Goal: Information Seeking & Learning: Learn about a topic

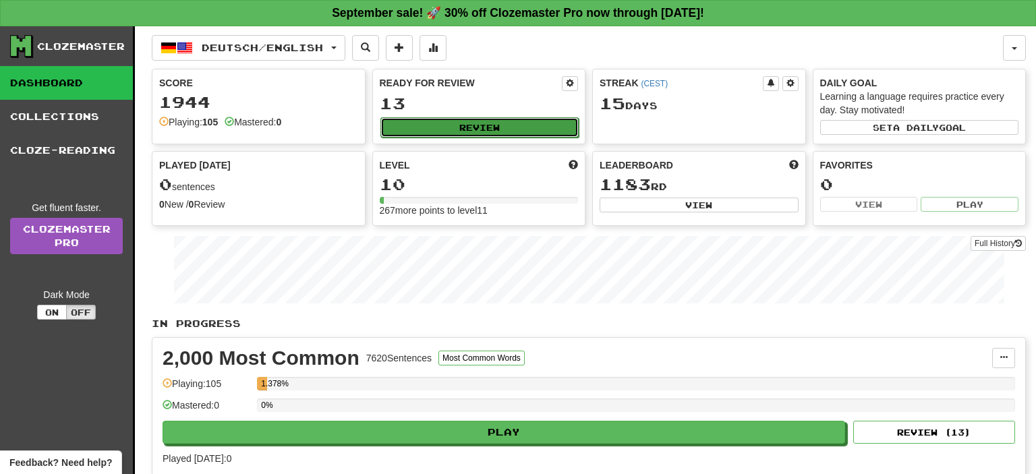
click at [558, 118] on button "Review" at bounding box center [479, 127] width 199 height 20
select select "**"
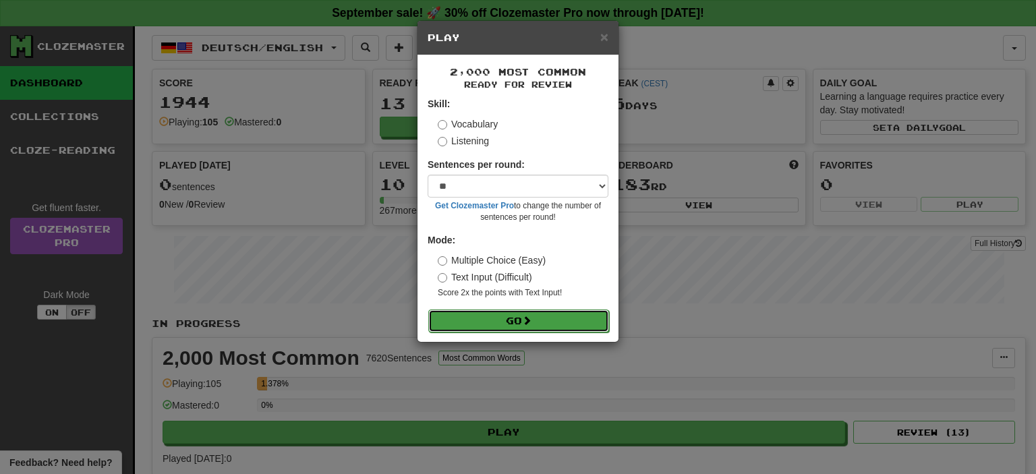
click at [500, 318] on button "Go" at bounding box center [518, 320] width 181 height 23
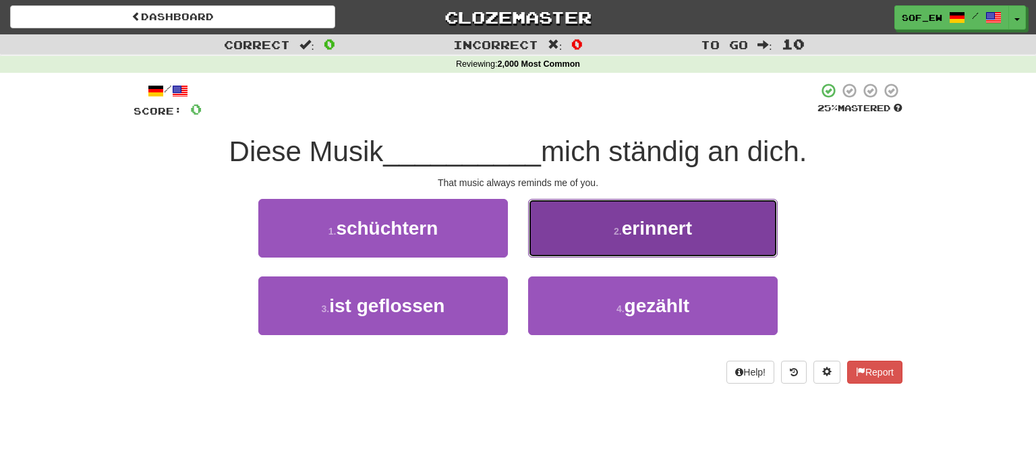
click at [560, 231] on button "2 . erinnert" at bounding box center [652, 228] width 249 height 59
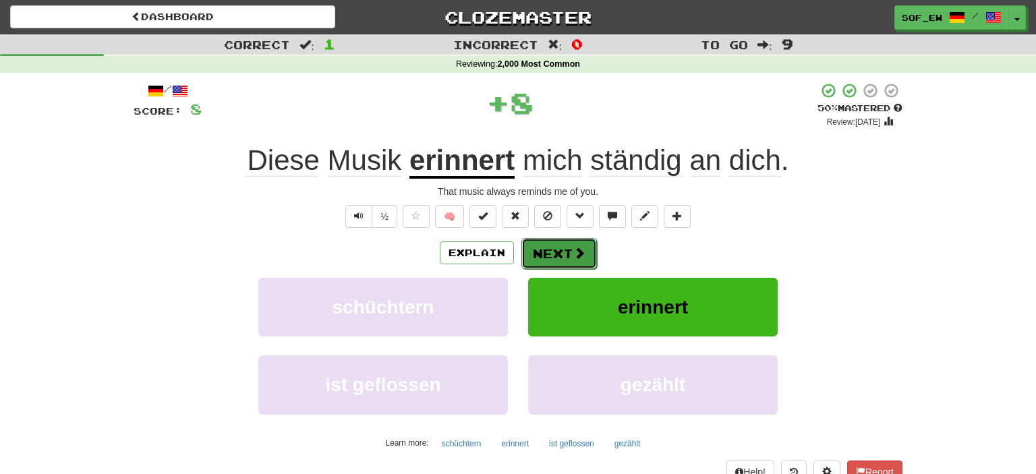
click at [587, 265] on button "Next" at bounding box center [559, 253] width 76 height 31
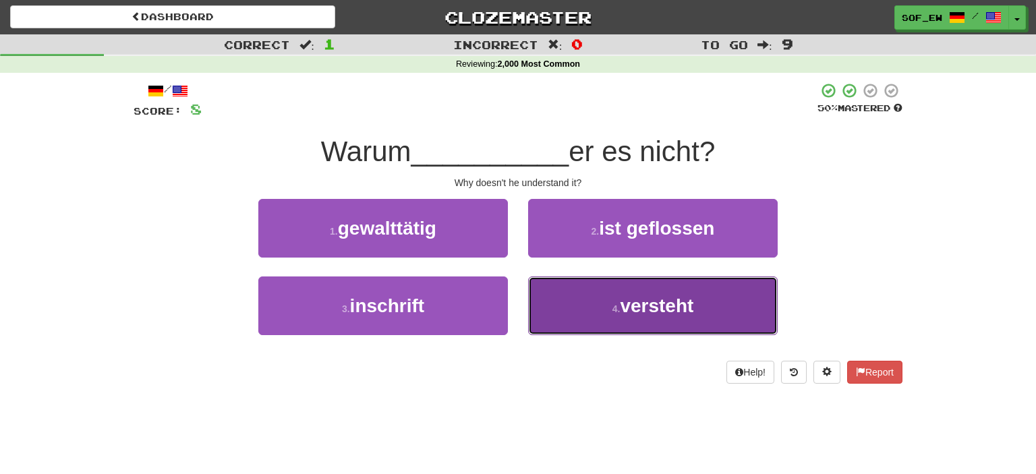
click at [568, 322] on button "4 . versteht" at bounding box center [652, 305] width 249 height 59
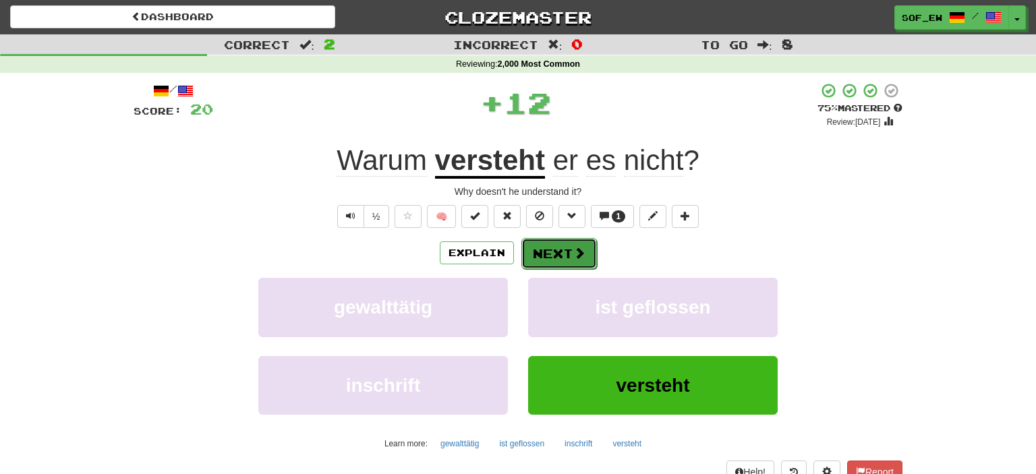
click at [562, 264] on button "Next" at bounding box center [559, 253] width 76 height 31
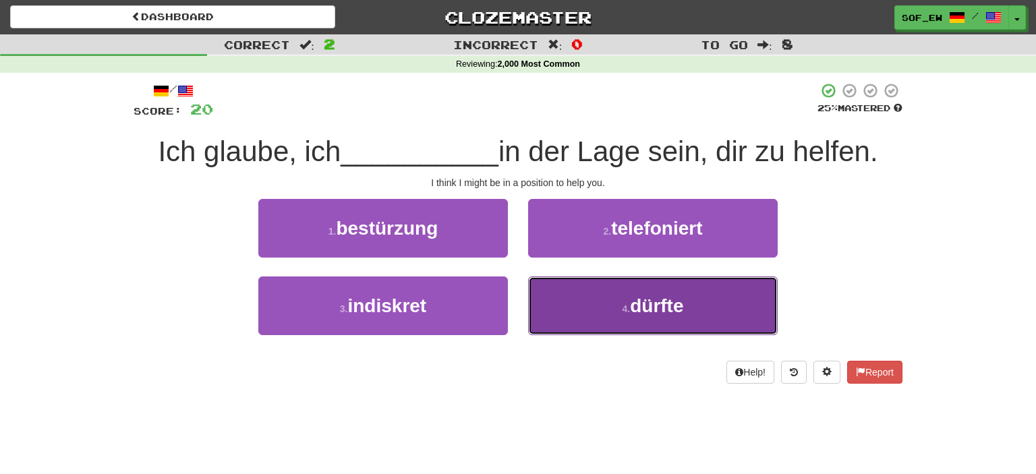
click at [581, 309] on button "4 . dürfte" at bounding box center [652, 305] width 249 height 59
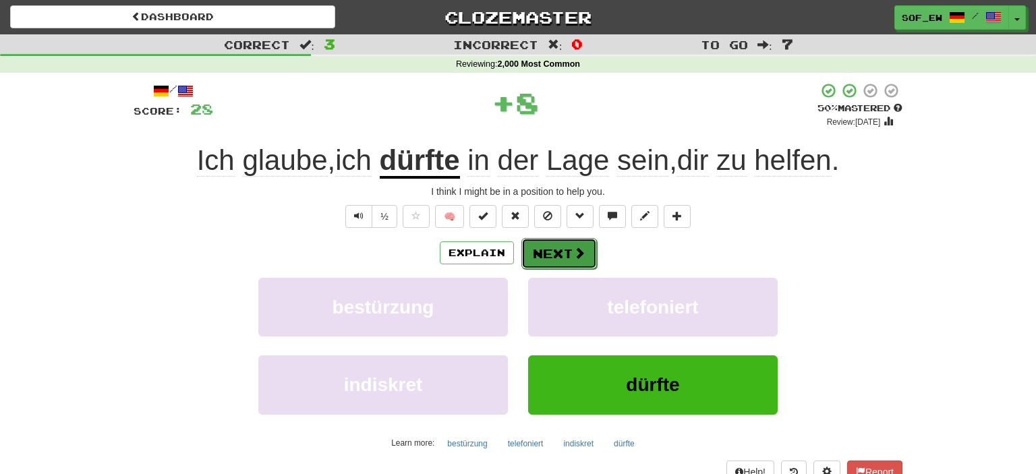
click at [557, 249] on button "Next" at bounding box center [559, 253] width 76 height 31
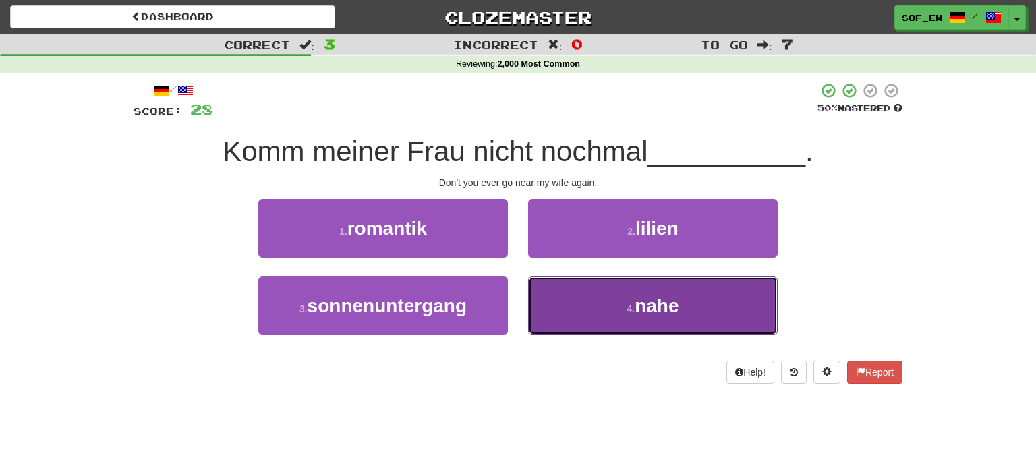
click at [551, 309] on button "4 . nahe" at bounding box center [652, 305] width 249 height 59
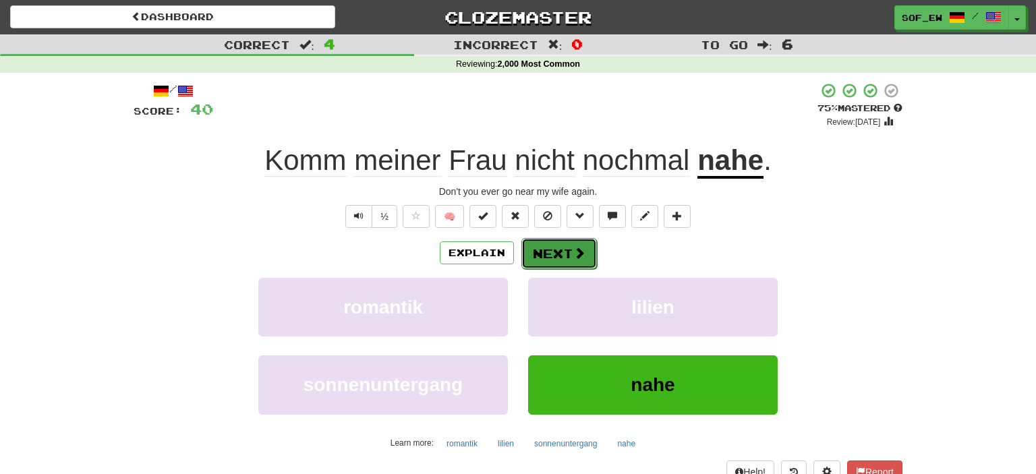
click at [560, 260] on button "Next" at bounding box center [559, 253] width 76 height 31
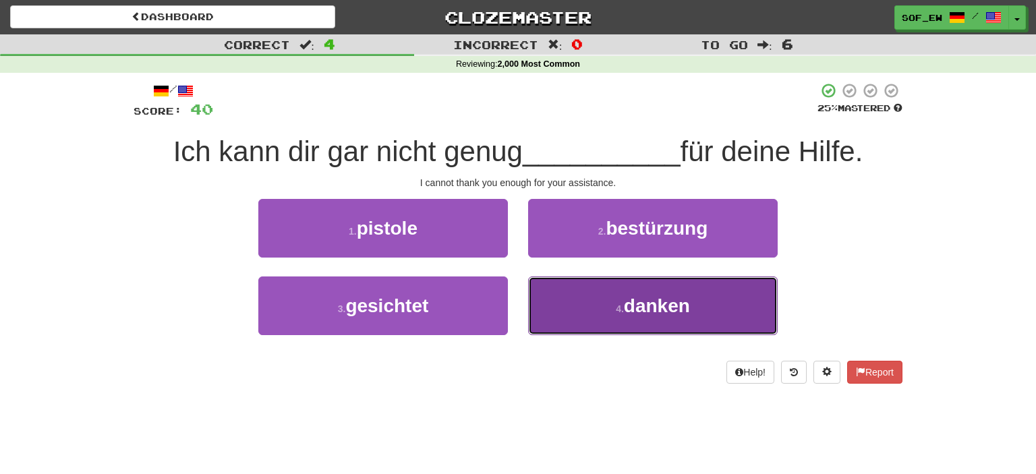
click at [611, 327] on button "4 . danken" at bounding box center [652, 305] width 249 height 59
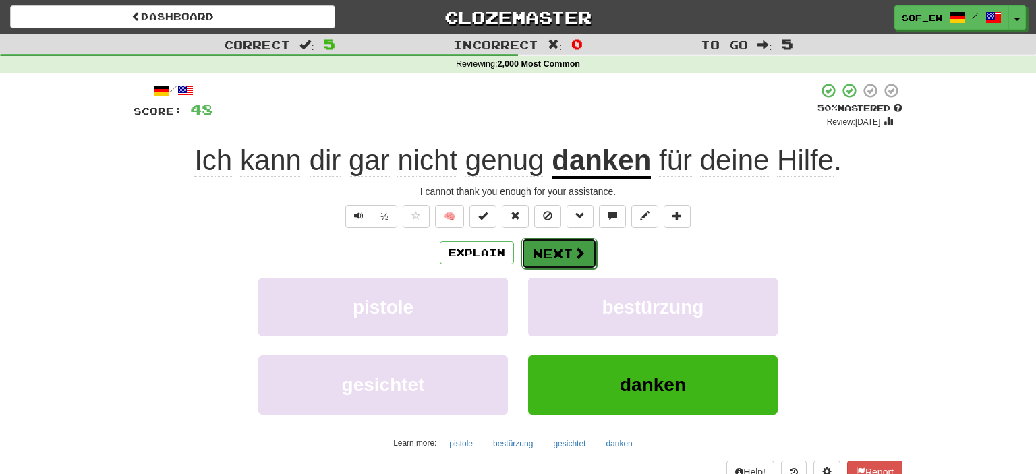
click at [576, 248] on span at bounding box center [579, 253] width 12 height 12
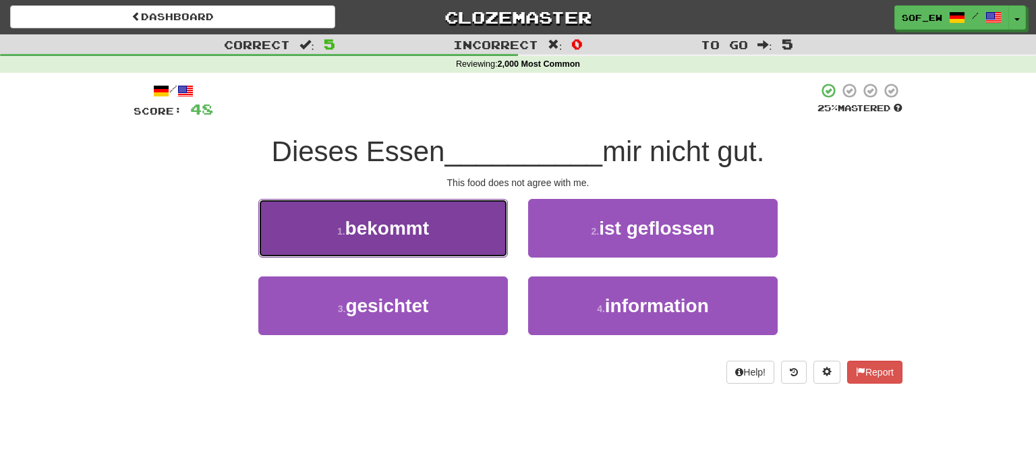
click at [452, 222] on button "1 . bekommt" at bounding box center [382, 228] width 249 height 59
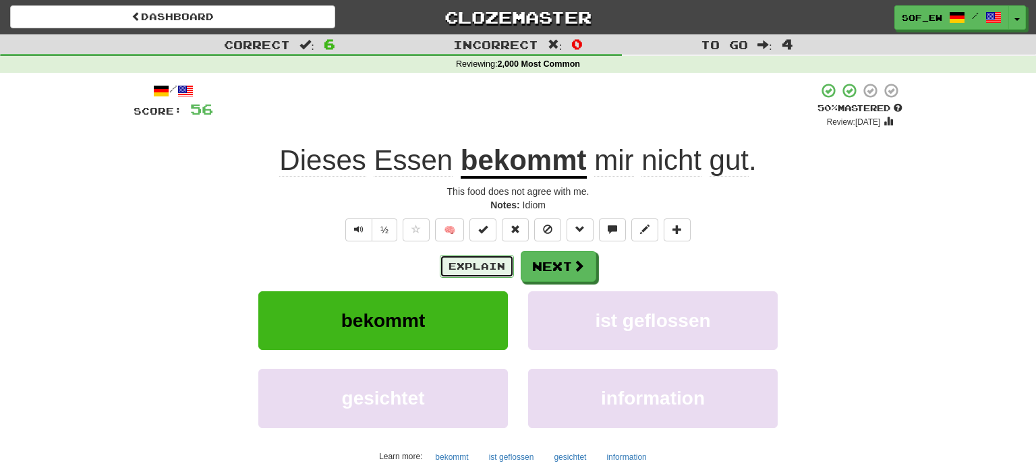
click at [496, 260] on button "Explain" at bounding box center [477, 266] width 74 height 23
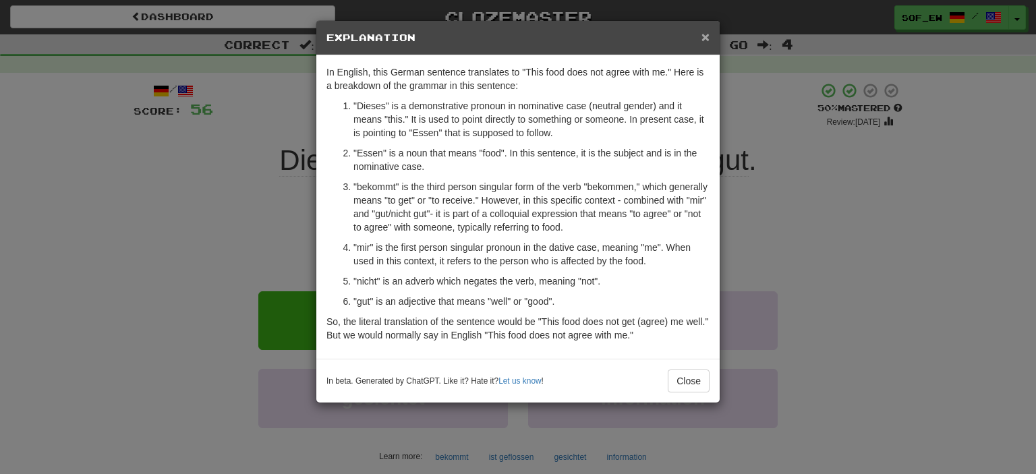
click at [705, 38] on span "×" at bounding box center [705, 37] width 8 height 16
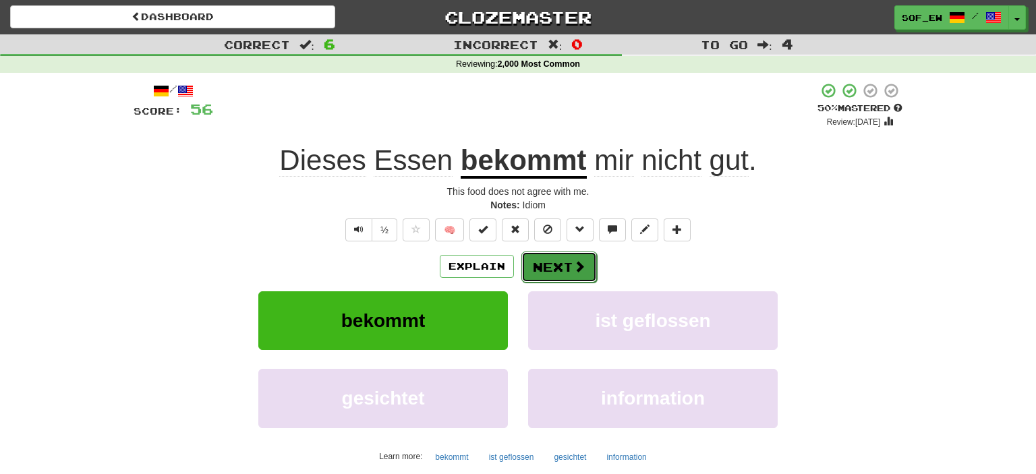
click at [563, 263] on button "Next" at bounding box center [559, 266] width 76 height 31
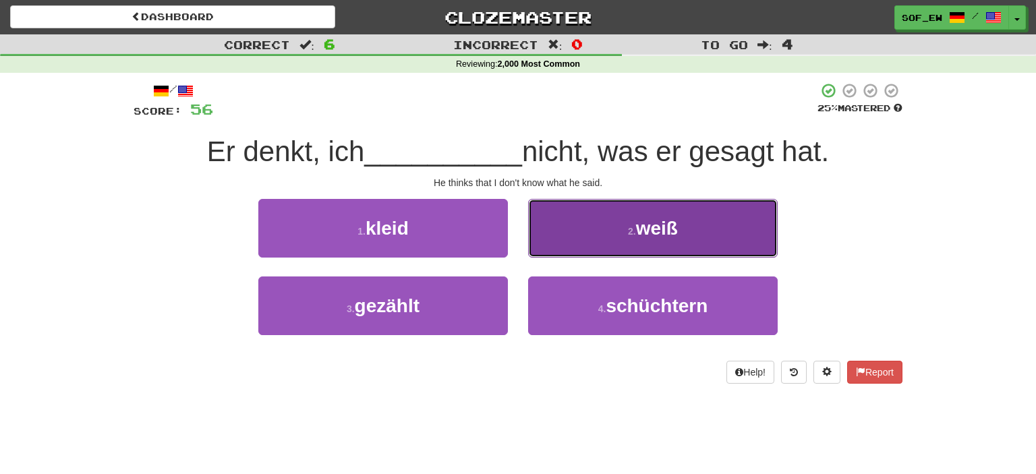
click at [540, 235] on button "2 . weiß" at bounding box center [652, 228] width 249 height 59
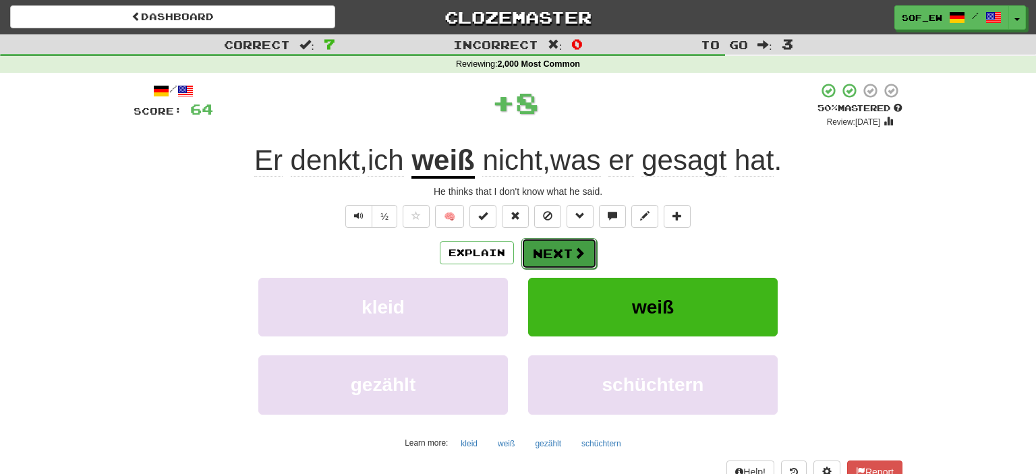
click at [553, 256] on button "Next" at bounding box center [559, 253] width 76 height 31
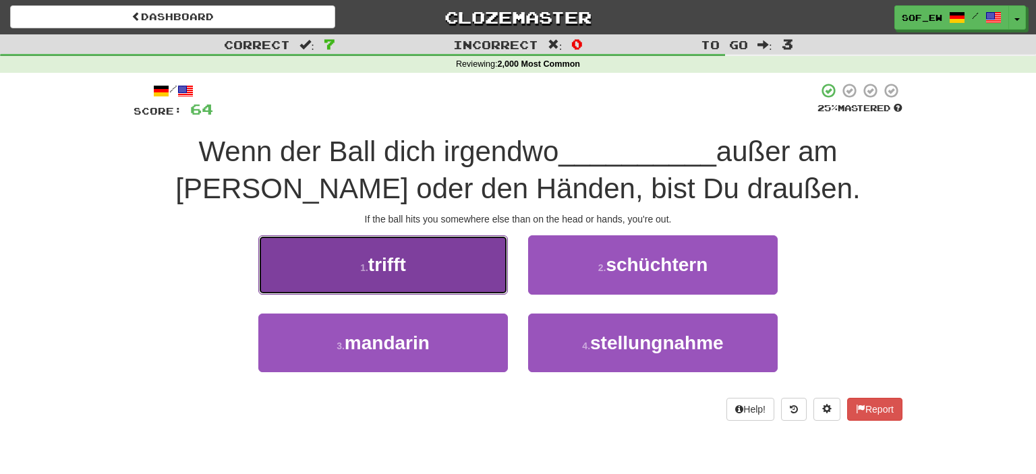
click at [406, 262] on span "trifft" at bounding box center [387, 264] width 38 height 21
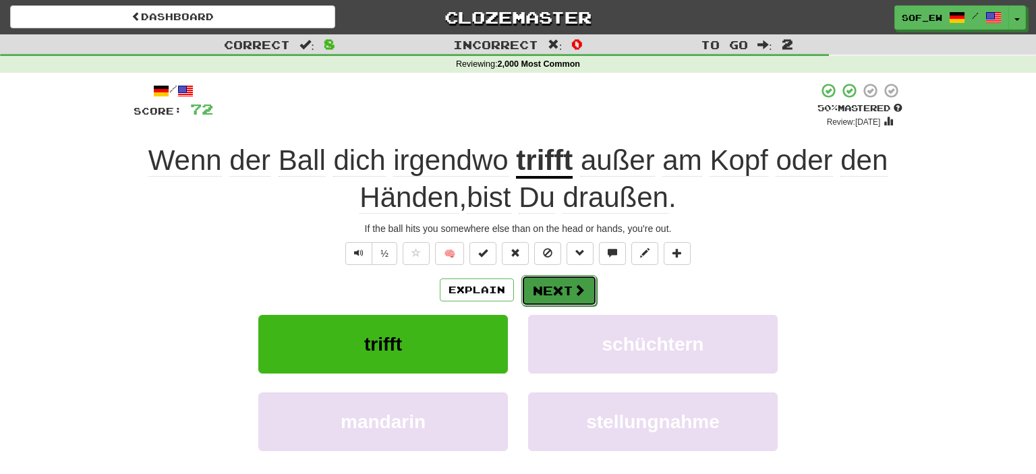
click at [565, 291] on button "Next" at bounding box center [559, 290] width 76 height 31
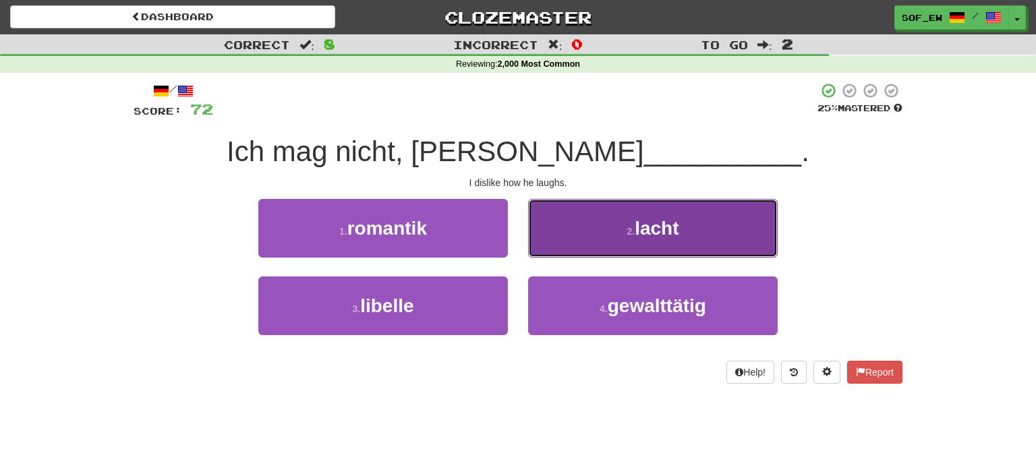
click at [560, 236] on button "2 . lacht" at bounding box center [652, 228] width 249 height 59
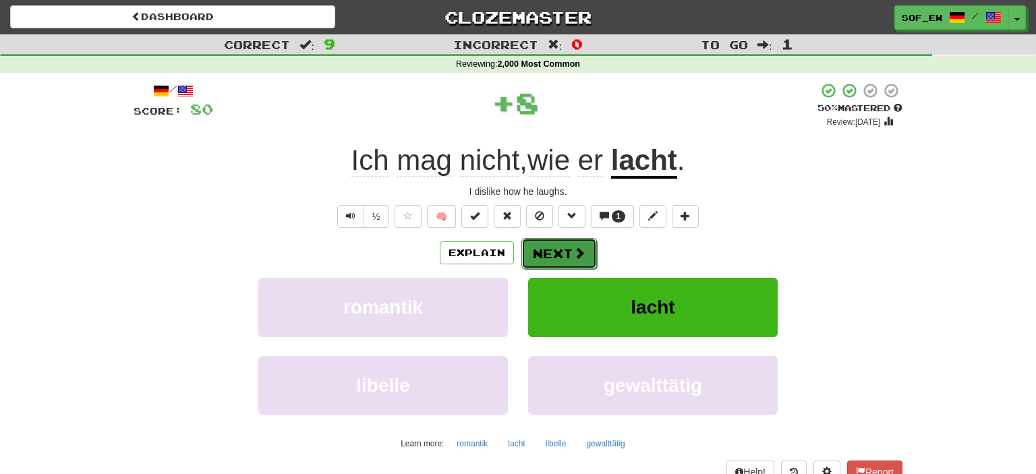
click at [562, 255] on button "Next" at bounding box center [559, 253] width 76 height 31
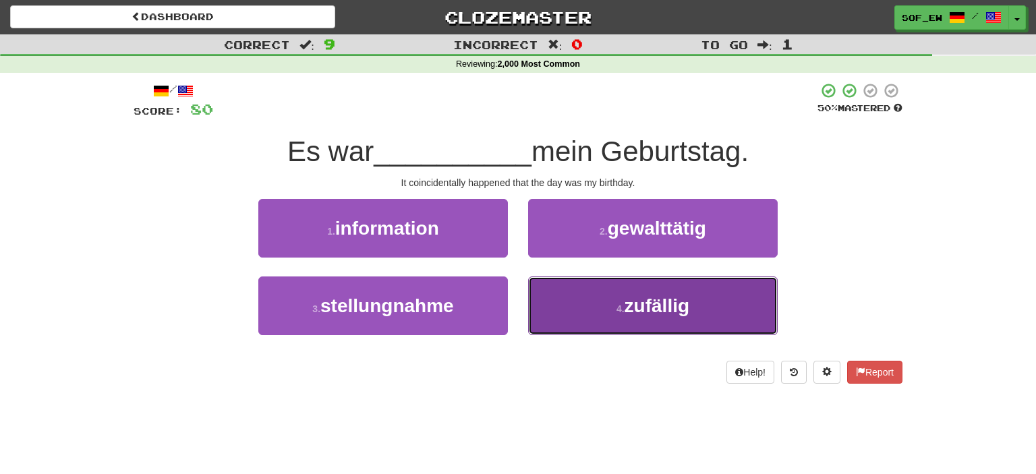
click at [605, 313] on button "4 . zufällig" at bounding box center [652, 305] width 249 height 59
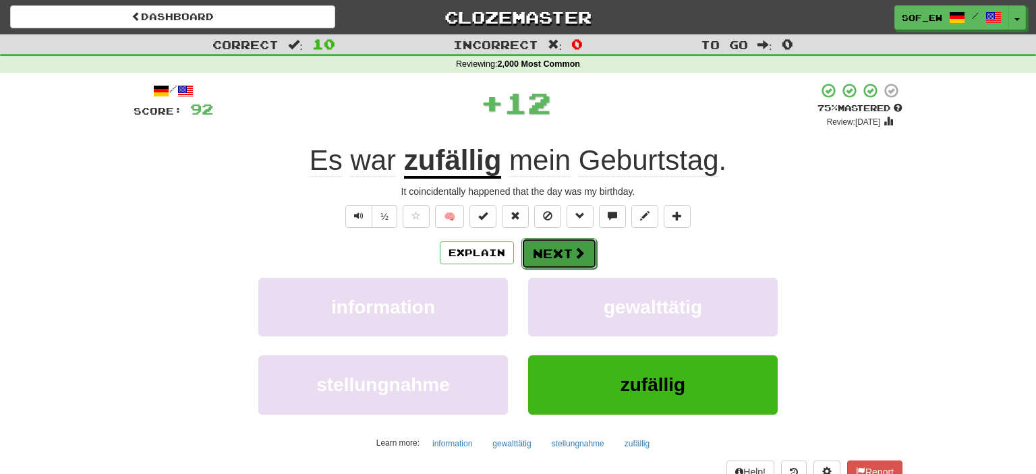
click at [568, 251] on button "Next" at bounding box center [559, 253] width 76 height 31
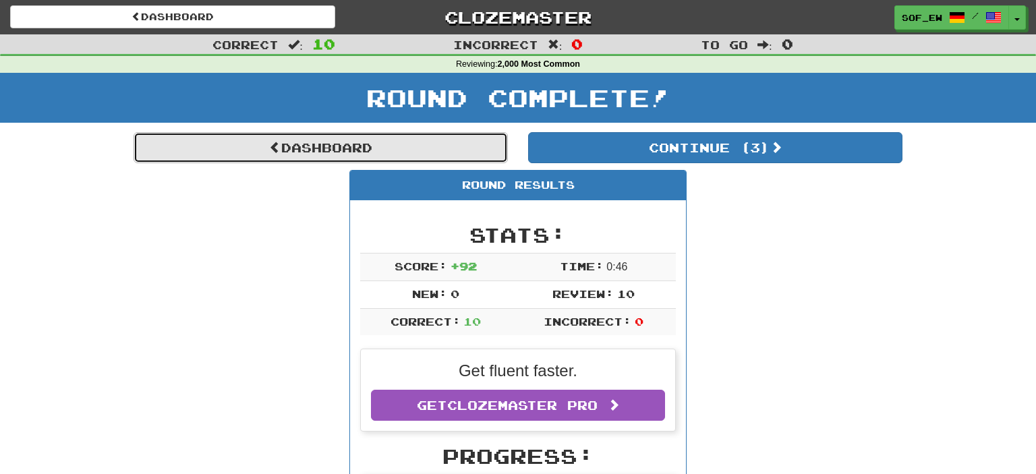
click at [355, 148] on link "Dashboard" at bounding box center [320, 147] width 374 height 31
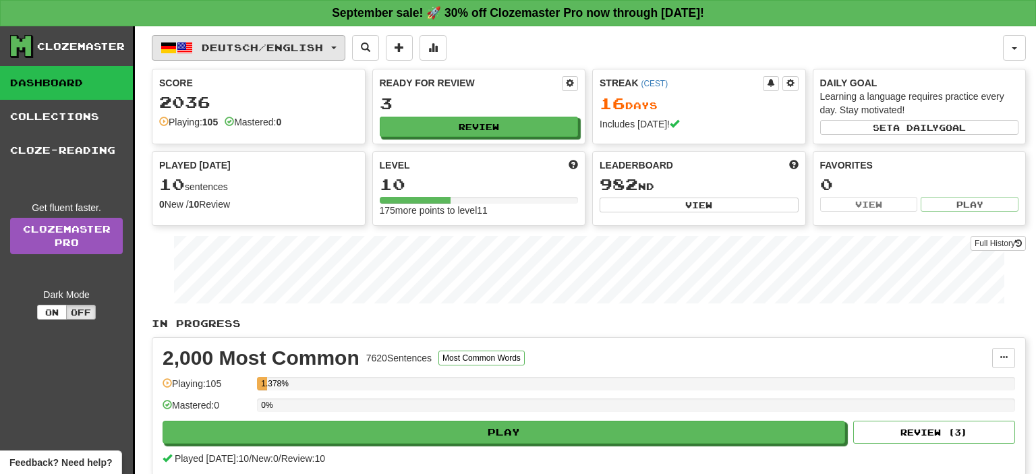
click at [310, 49] on span "Deutsch / English" at bounding box center [262, 47] width 121 height 11
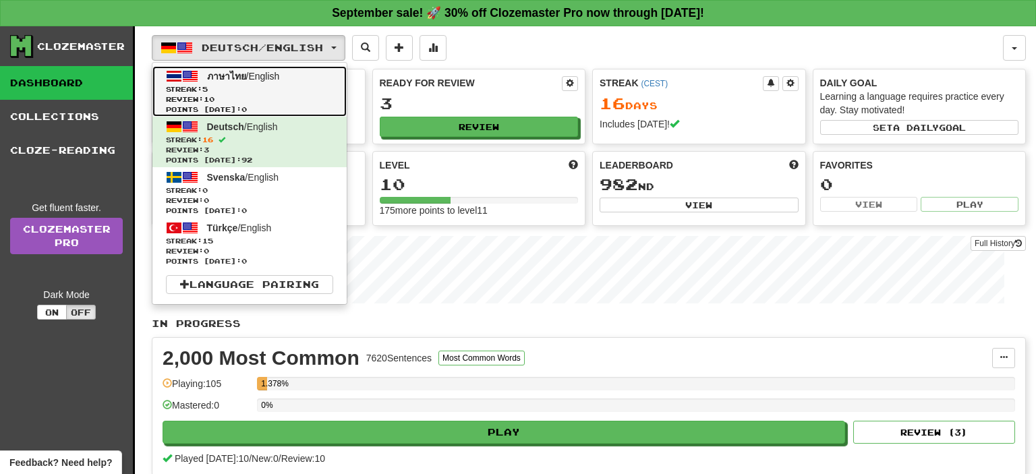
click at [302, 96] on span "Review: 10" at bounding box center [249, 99] width 167 height 10
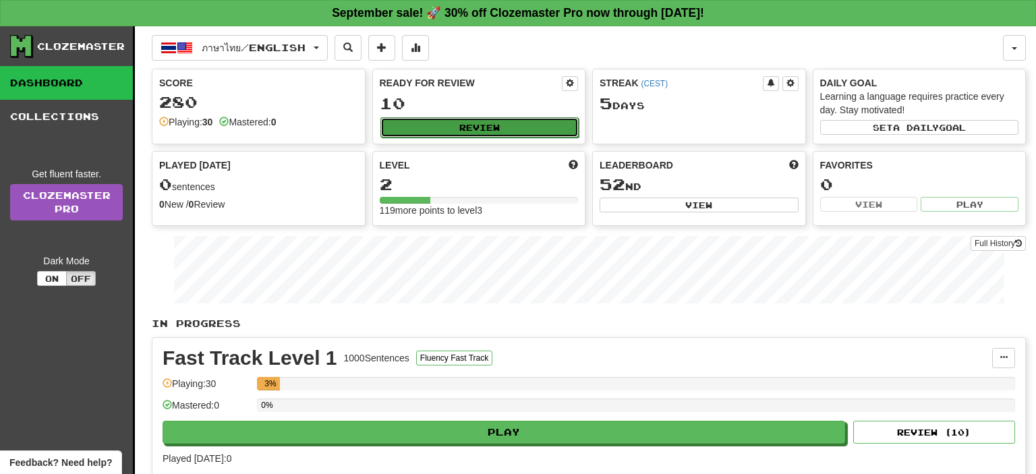
click at [464, 121] on button "Review" at bounding box center [479, 127] width 199 height 20
select select "**"
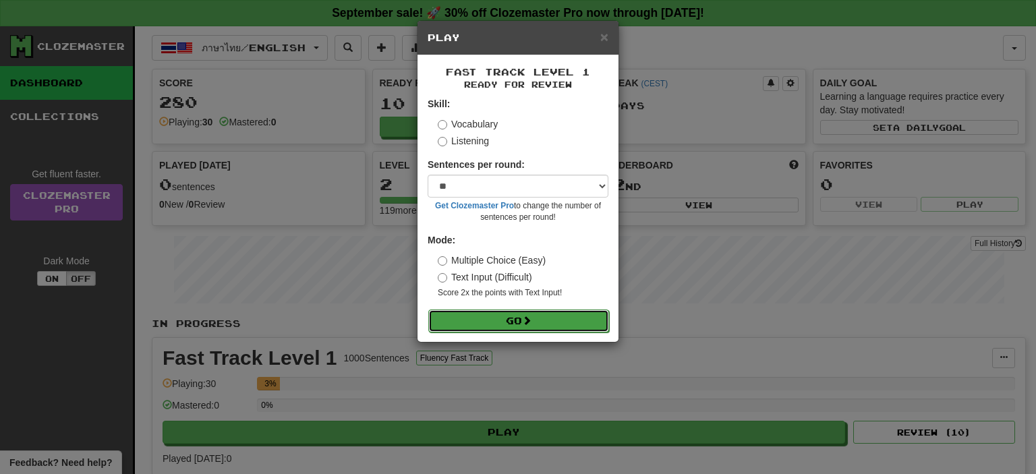
click at [519, 325] on button "Go" at bounding box center [518, 320] width 181 height 23
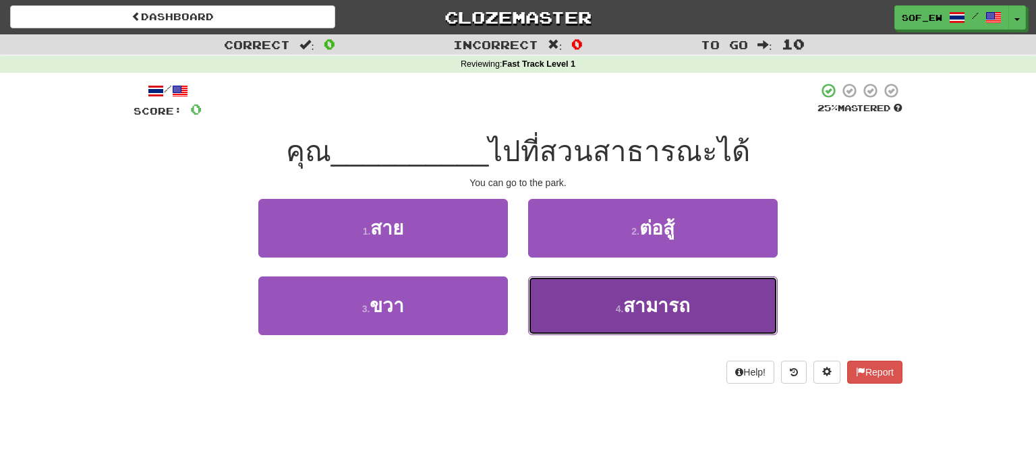
click at [627, 320] on button "4 . สามารถ" at bounding box center [652, 305] width 249 height 59
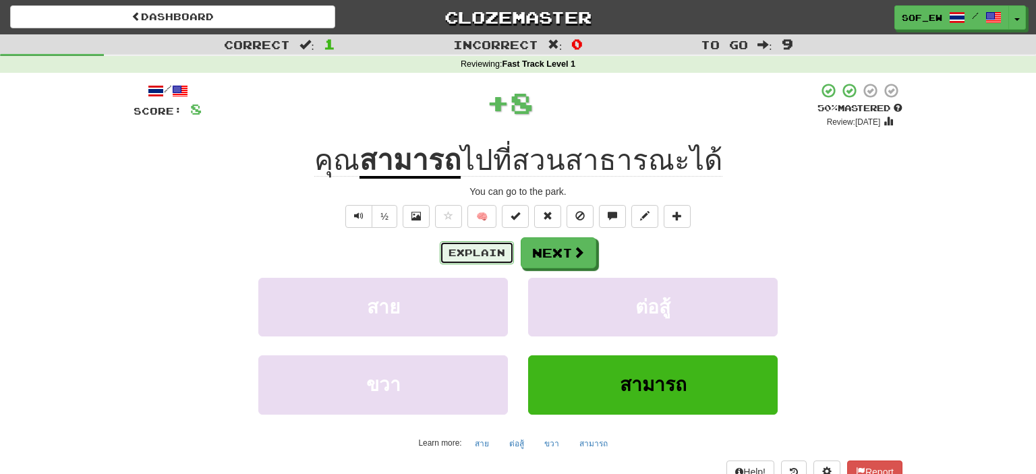
click at [491, 254] on button "Explain" at bounding box center [477, 252] width 74 height 23
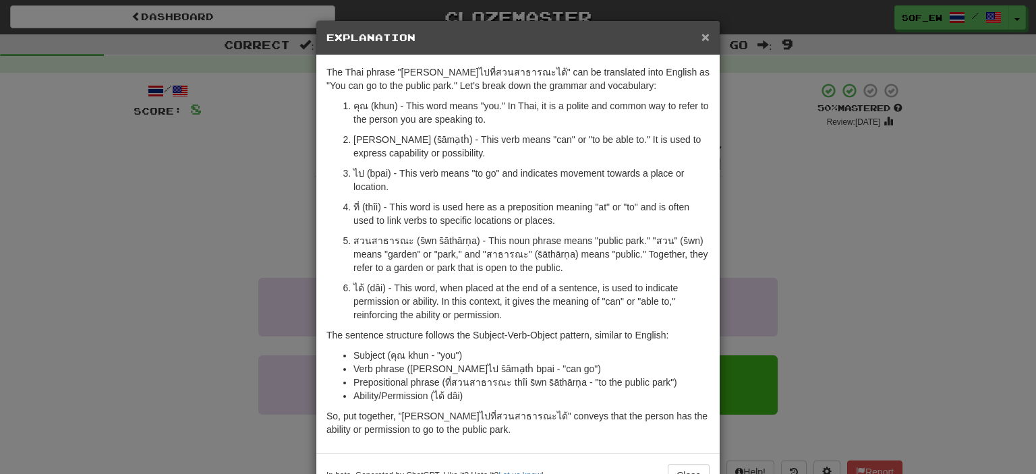
click at [705, 36] on span "×" at bounding box center [705, 37] width 8 height 16
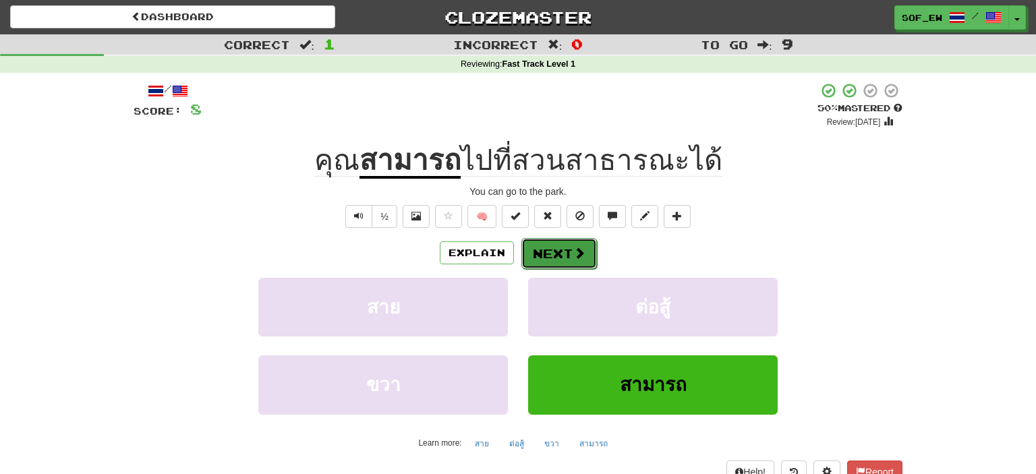
click at [572, 249] on button "Next" at bounding box center [559, 253] width 76 height 31
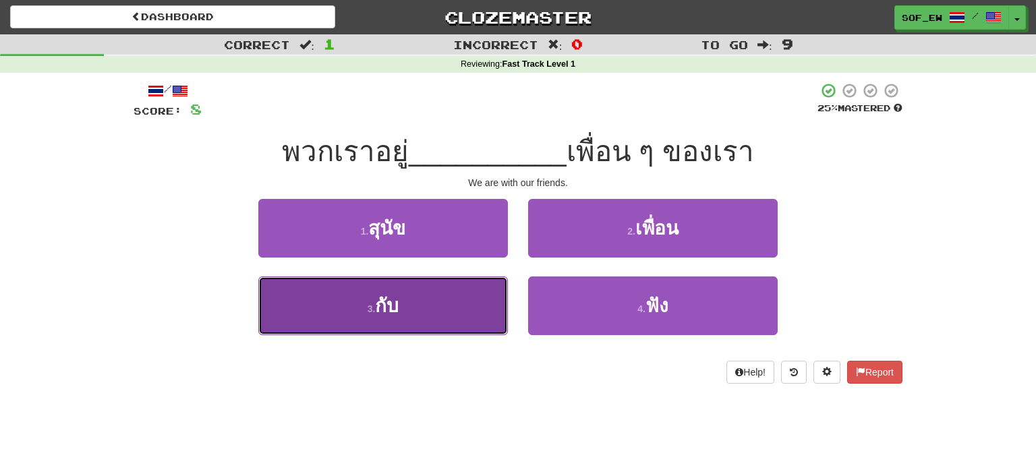
click at [396, 317] on button "3 . กับ" at bounding box center [382, 305] width 249 height 59
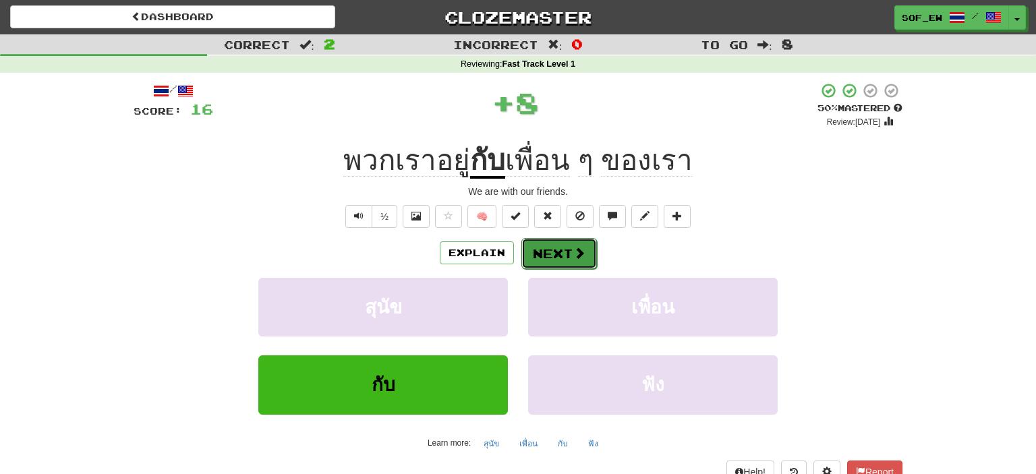
click at [560, 263] on button "Next" at bounding box center [559, 253] width 76 height 31
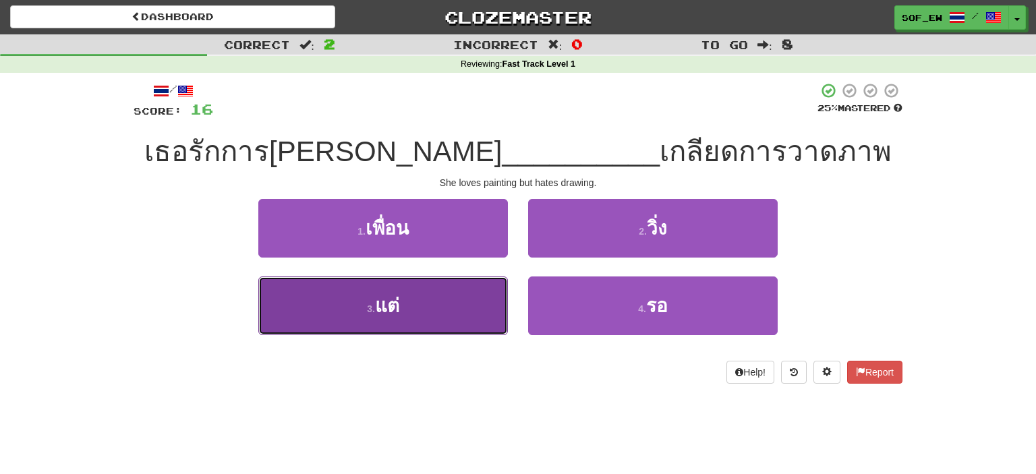
click at [421, 308] on button "3 . แต่" at bounding box center [382, 305] width 249 height 59
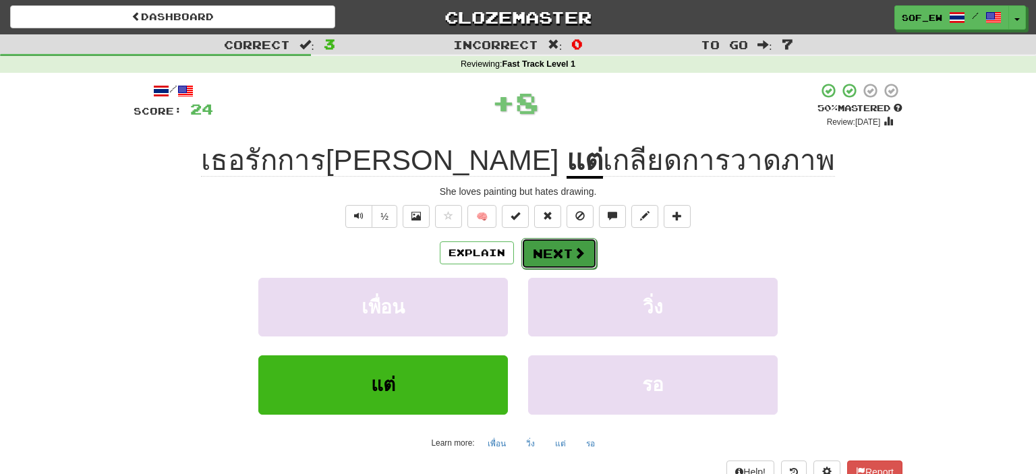
click at [535, 258] on button "Next" at bounding box center [559, 253] width 76 height 31
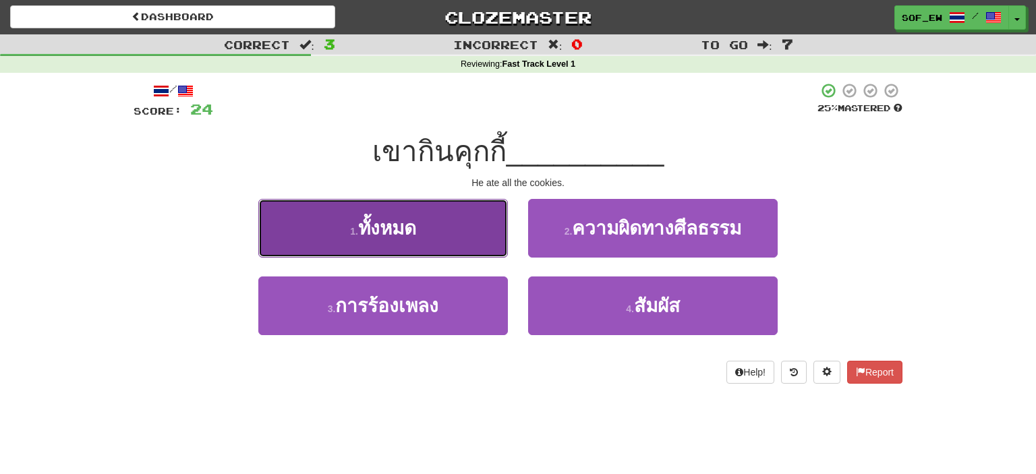
click at [353, 240] on button "1 . ทั้งหมด" at bounding box center [382, 228] width 249 height 59
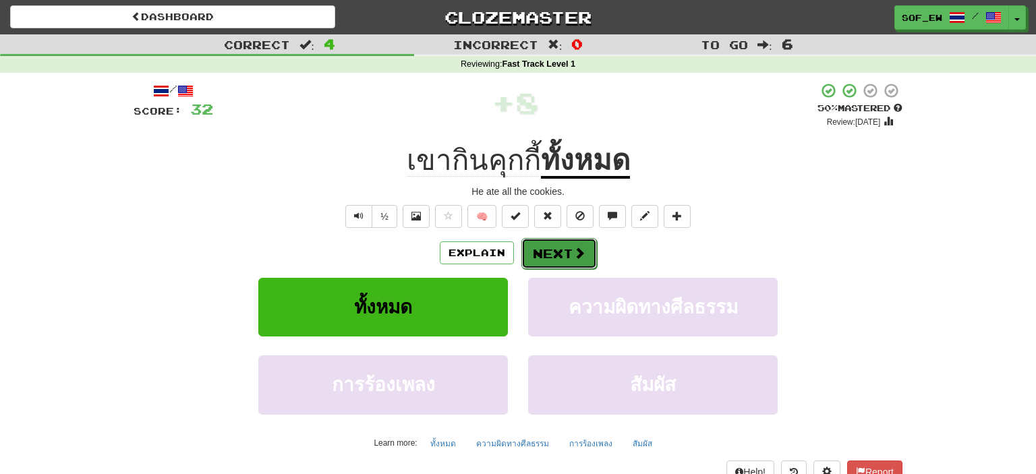
click at [573, 259] on span at bounding box center [579, 253] width 12 height 12
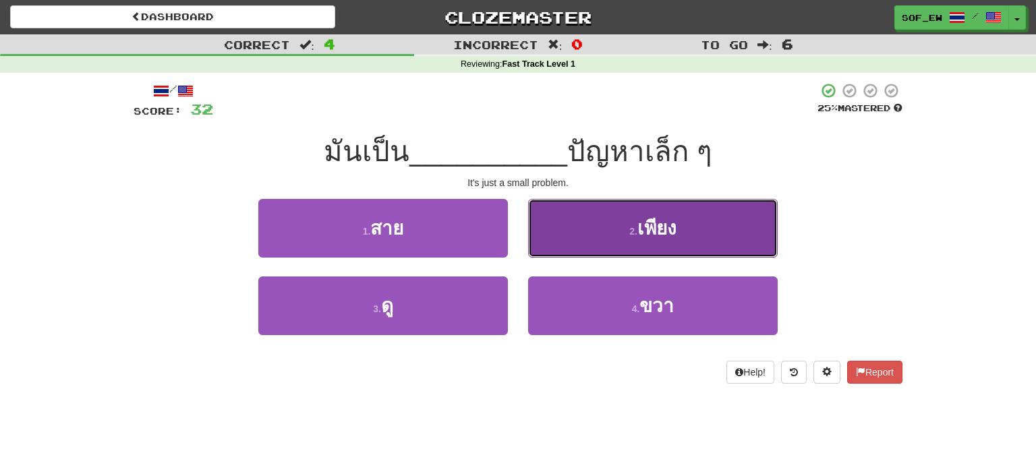
click at [587, 216] on button "2 . เพียง" at bounding box center [652, 228] width 249 height 59
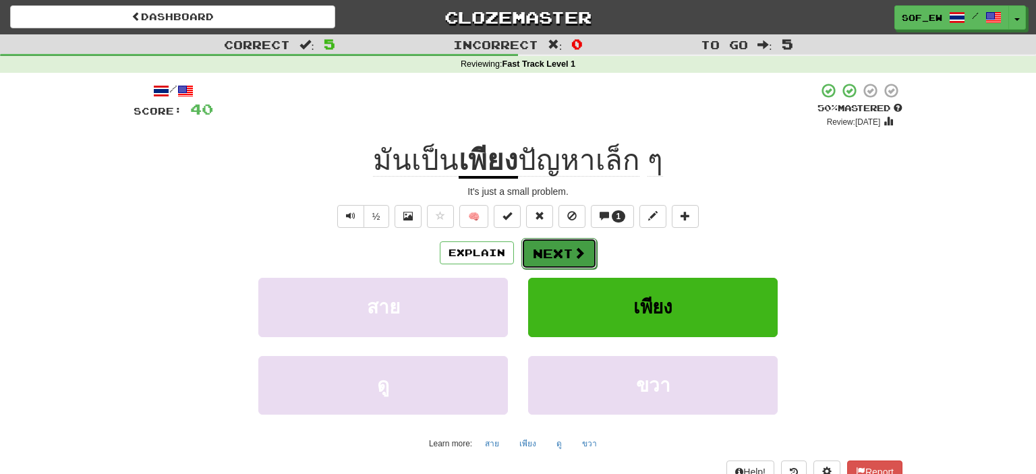
click at [553, 260] on button "Next" at bounding box center [559, 253] width 76 height 31
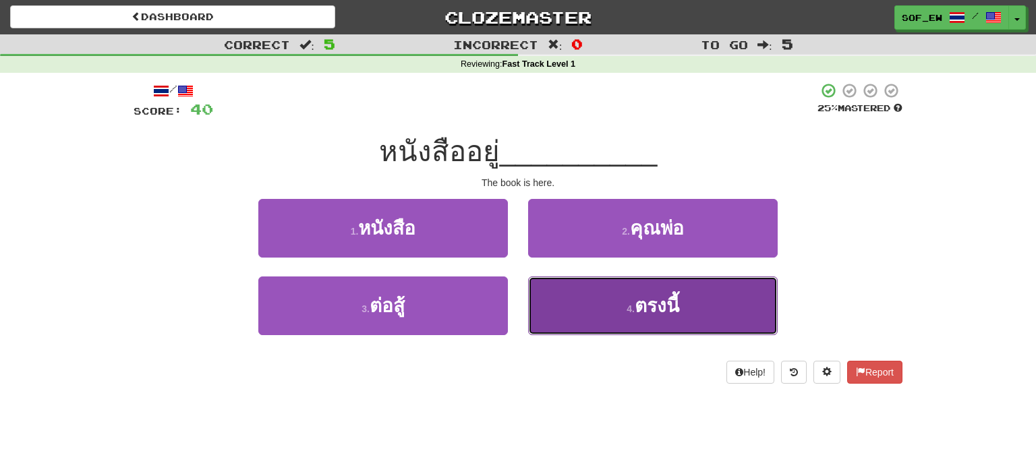
click at [560, 301] on button "4 . ตรงนี้" at bounding box center [652, 305] width 249 height 59
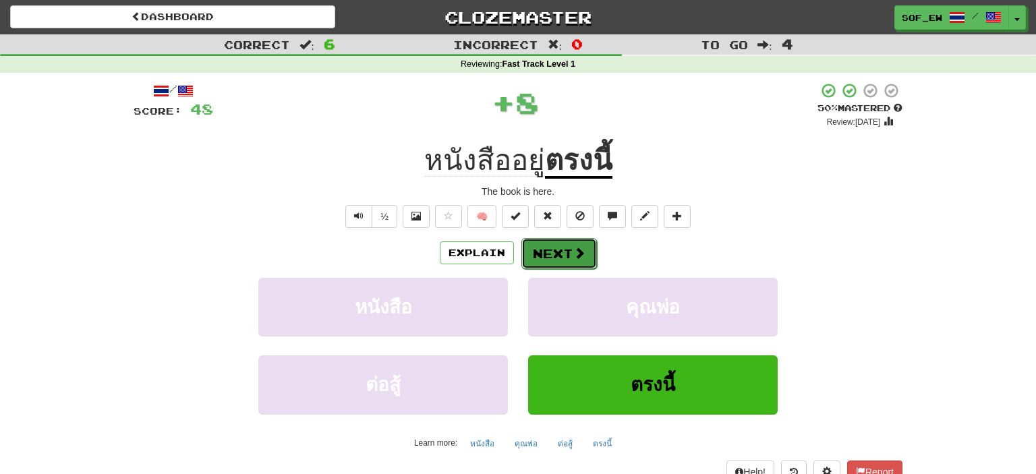
click at [561, 257] on button "Next" at bounding box center [559, 253] width 76 height 31
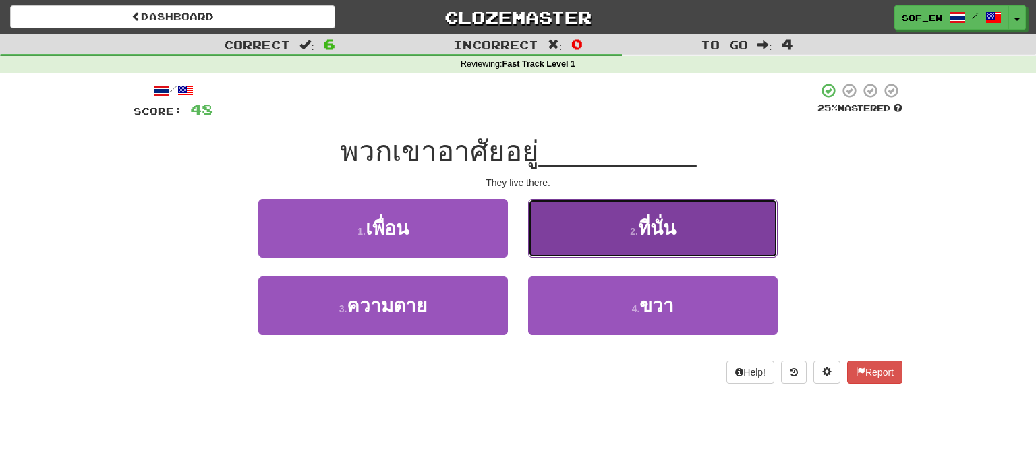
click at [613, 215] on button "2 . ที่นั่น" at bounding box center [652, 228] width 249 height 59
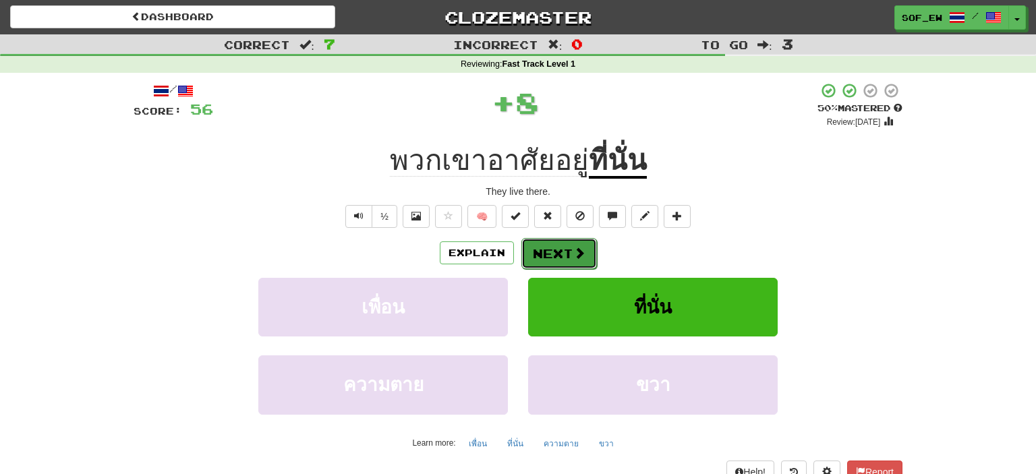
click at [574, 247] on span at bounding box center [579, 253] width 12 height 12
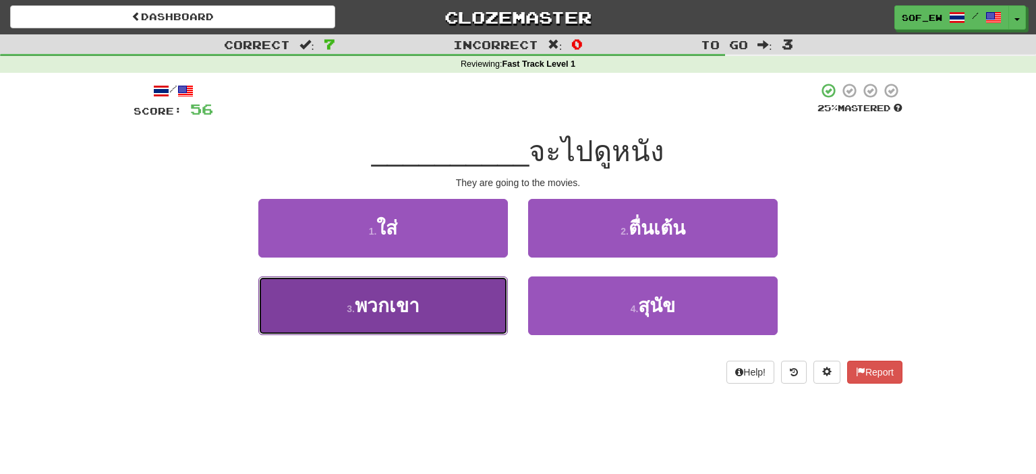
click at [383, 324] on button "3 . พวกเขา" at bounding box center [382, 305] width 249 height 59
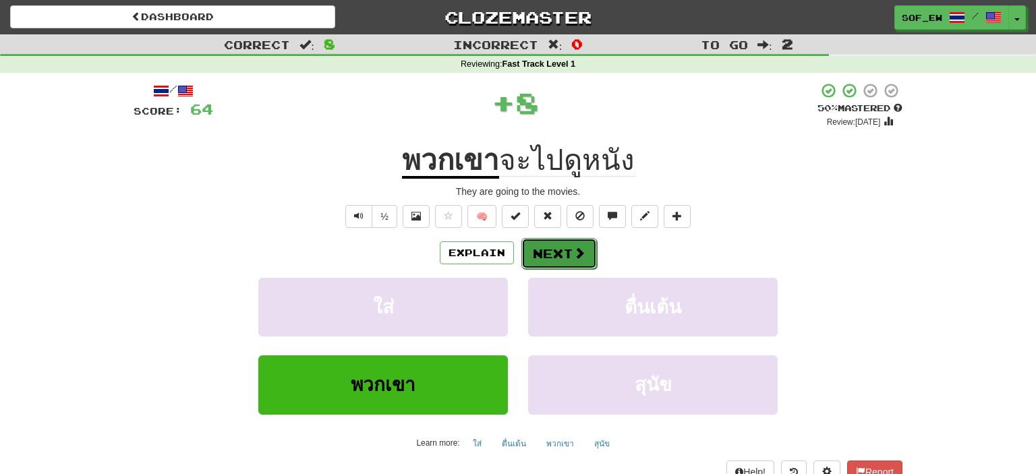
click at [561, 252] on button "Next" at bounding box center [559, 253] width 76 height 31
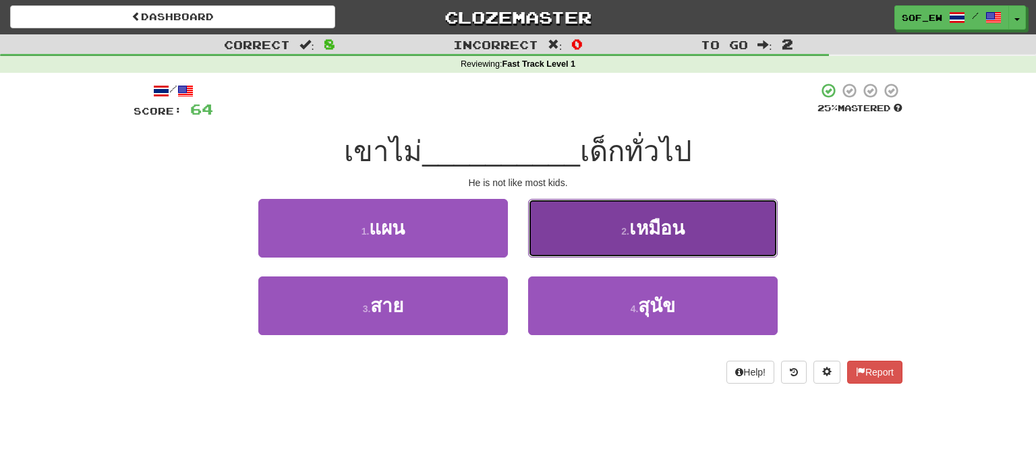
click at [723, 222] on button "2 . เหมือน" at bounding box center [652, 228] width 249 height 59
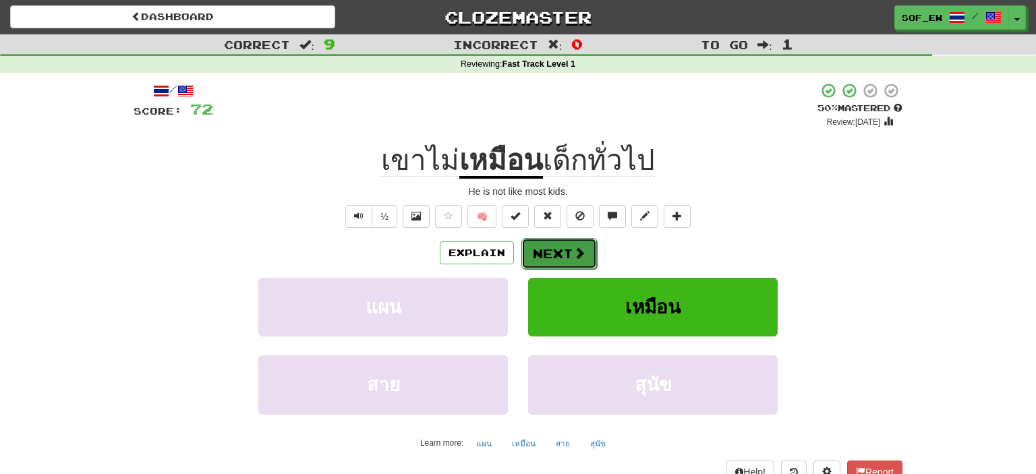
click at [560, 256] on button "Next" at bounding box center [559, 253] width 76 height 31
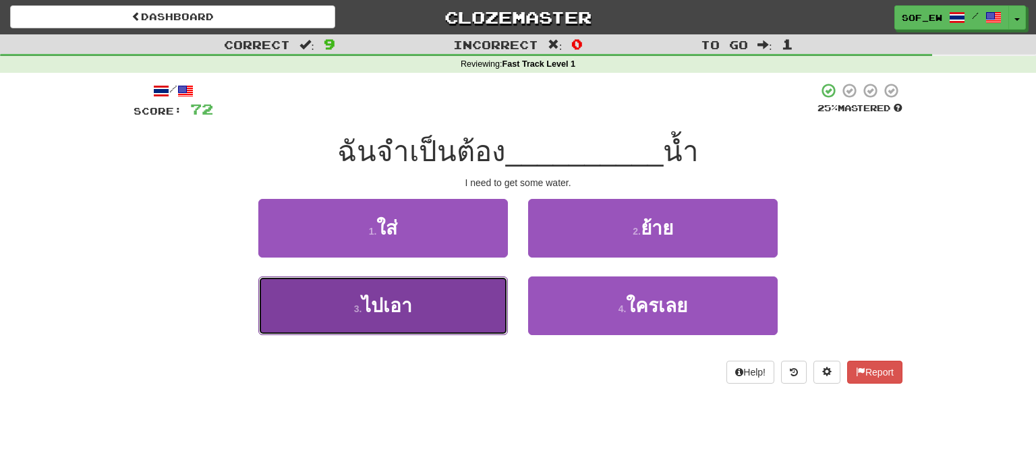
click at [441, 314] on button "3 . ไปเอา" at bounding box center [382, 305] width 249 height 59
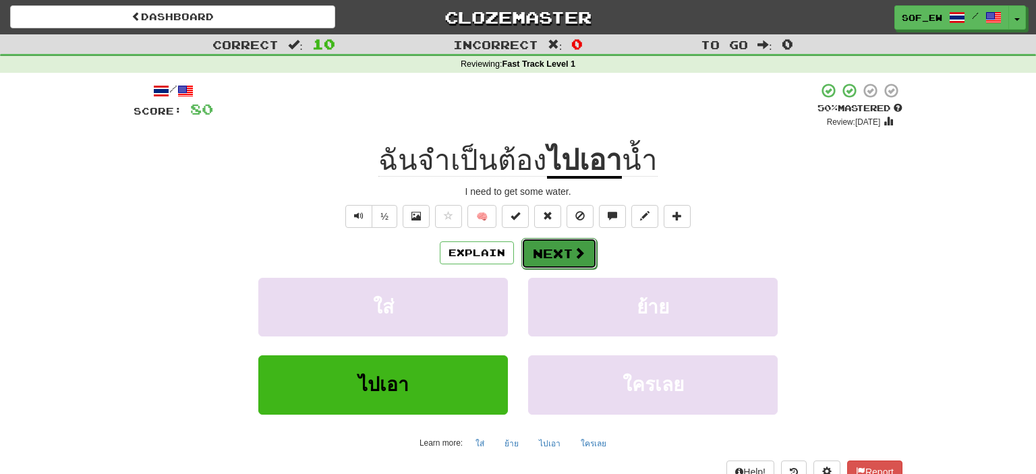
click at [562, 254] on button "Next" at bounding box center [559, 253] width 76 height 31
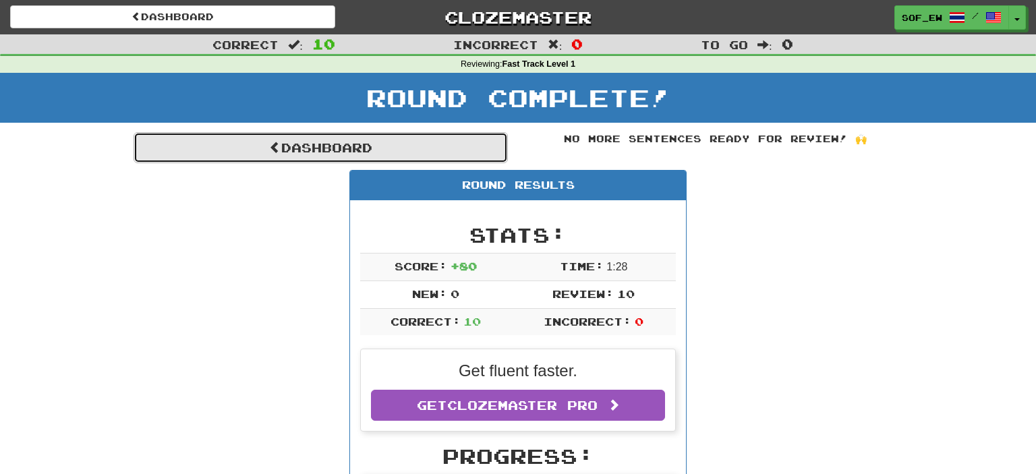
click at [395, 147] on link "Dashboard" at bounding box center [320, 147] width 374 height 31
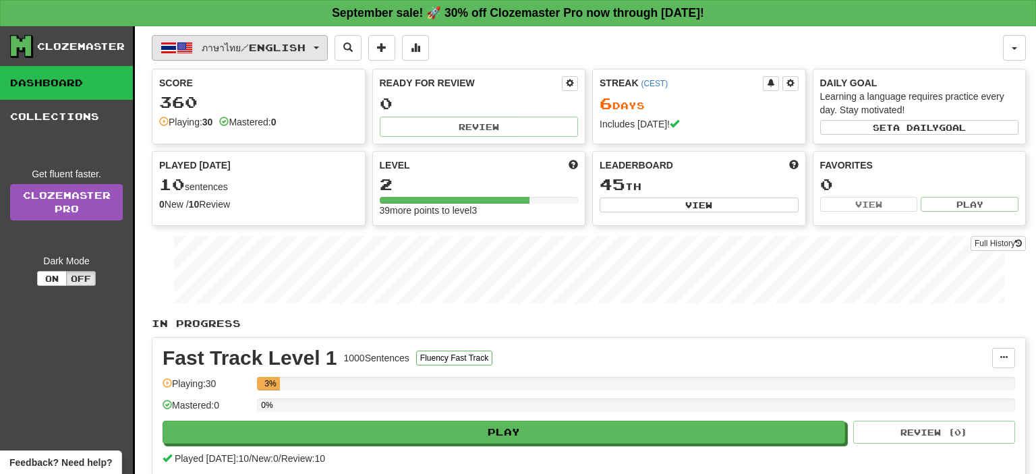
click at [319, 56] on button "ภาษาไทย / English" at bounding box center [240, 48] width 176 height 26
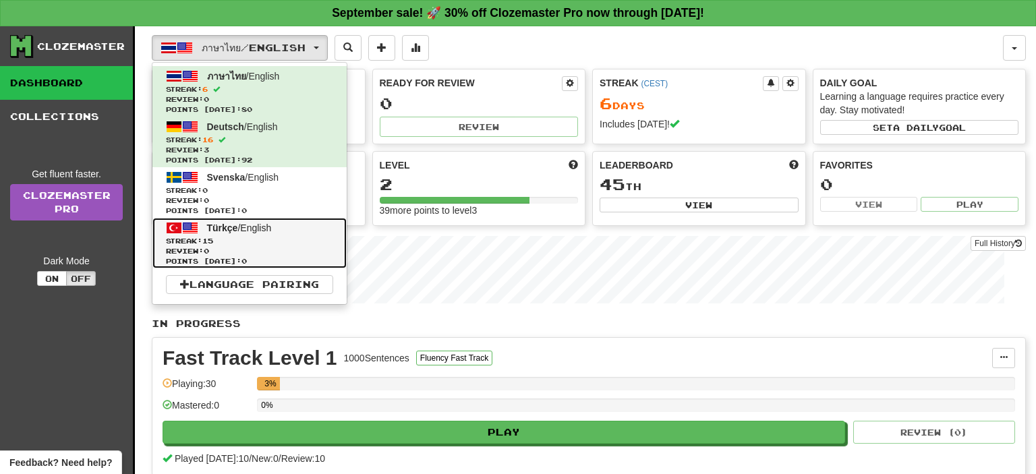
click at [285, 244] on span "Streak: 15" at bounding box center [249, 241] width 167 height 10
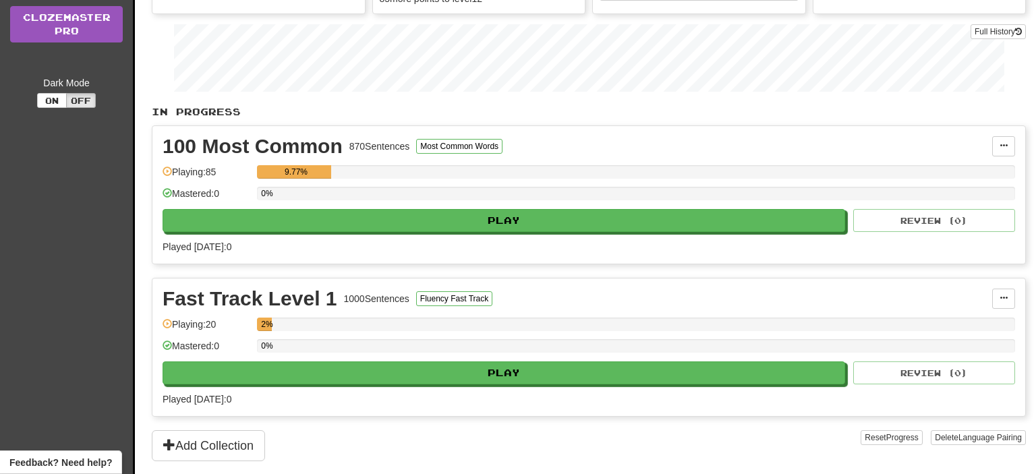
scroll to position [213, 0]
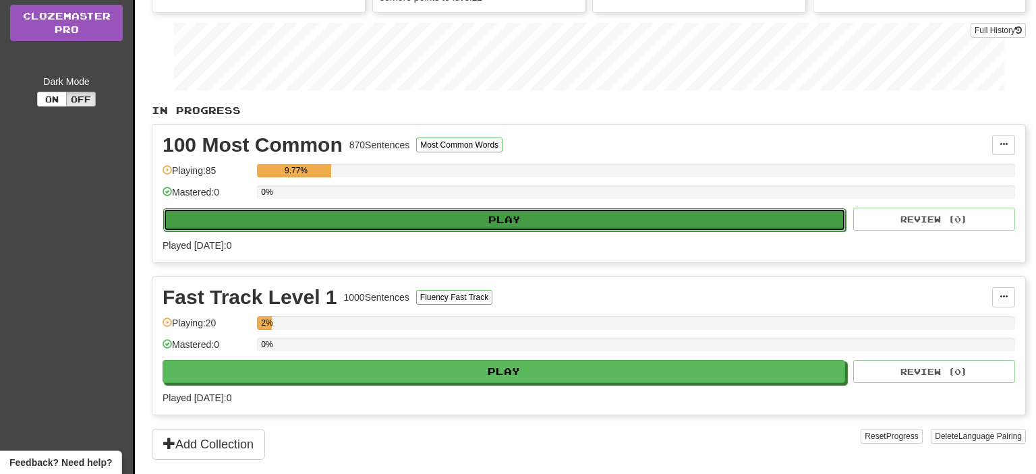
click at [700, 212] on button "Play" at bounding box center [504, 219] width 682 height 23
select select "**"
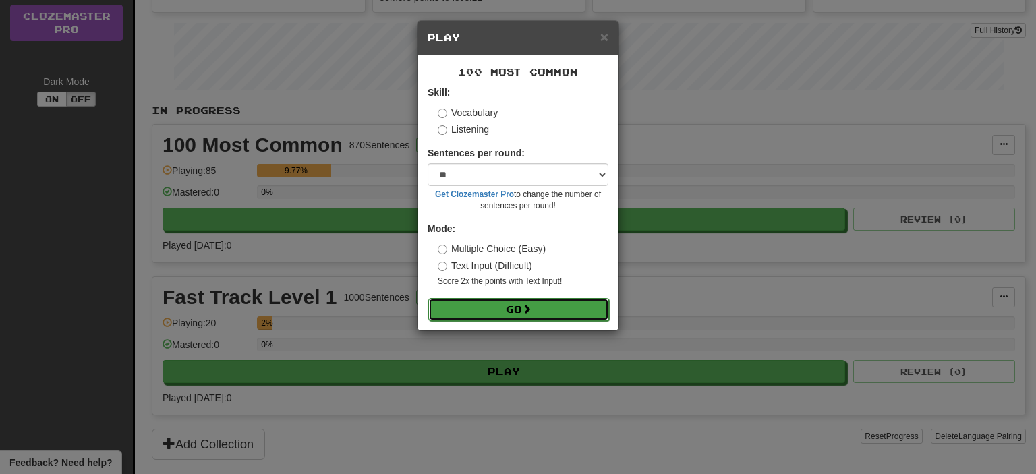
click at [538, 311] on button "Go" at bounding box center [518, 309] width 181 height 23
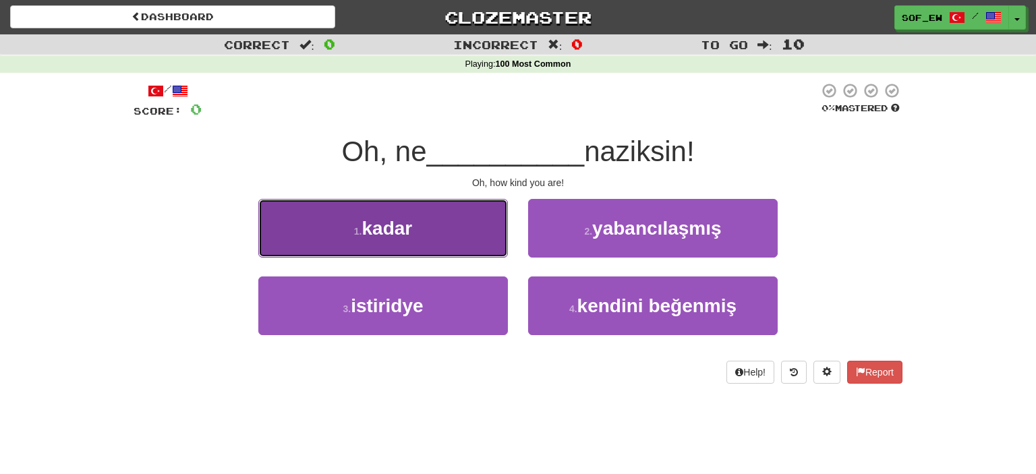
click at [411, 206] on button "1 . kadar" at bounding box center [382, 228] width 249 height 59
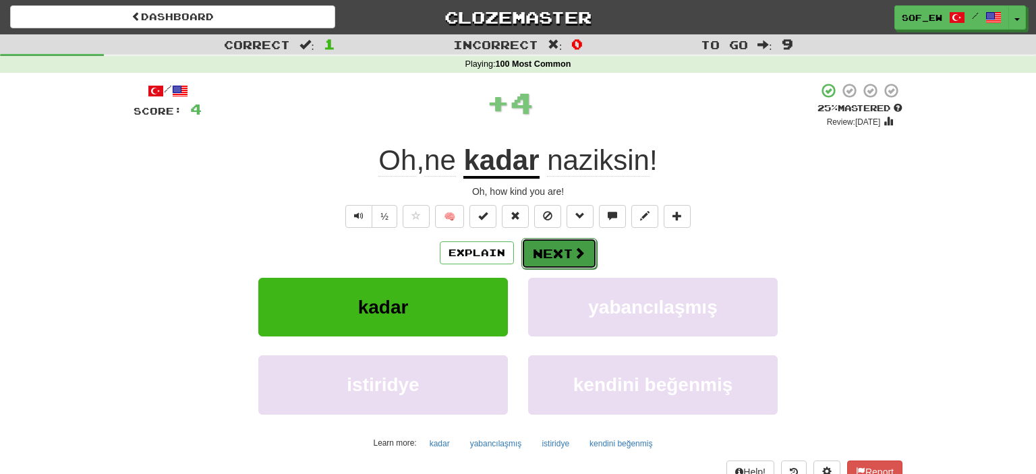
click at [561, 248] on button "Next" at bounding box center [559, 253] width 76 height 31
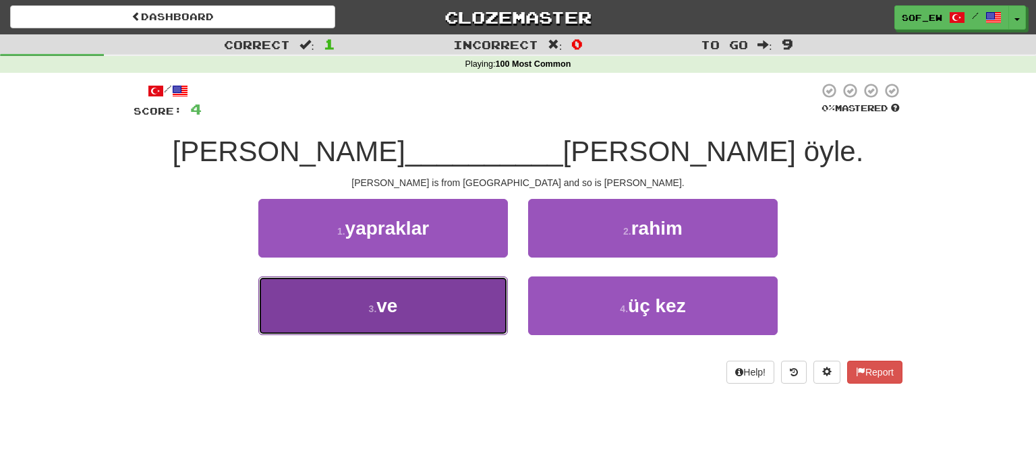
click at [451, 306] on button "3 . ve" at bounding box center [382, 305] width 249 height 59
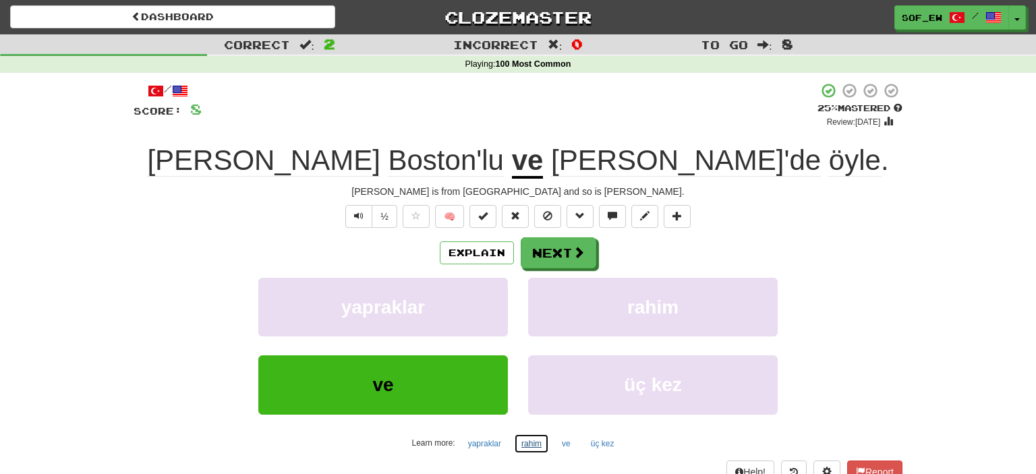
click at [526, 441] on button "rahim" at bounding box center [531, 443] width 35 height 20
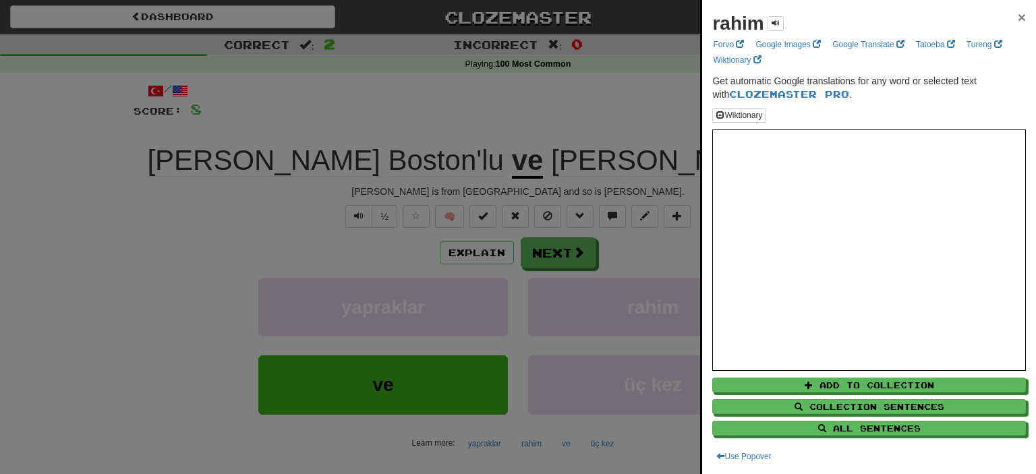
click at [1024, 16] on span "×" at bounding box center [1021, 17] width 8 height 16
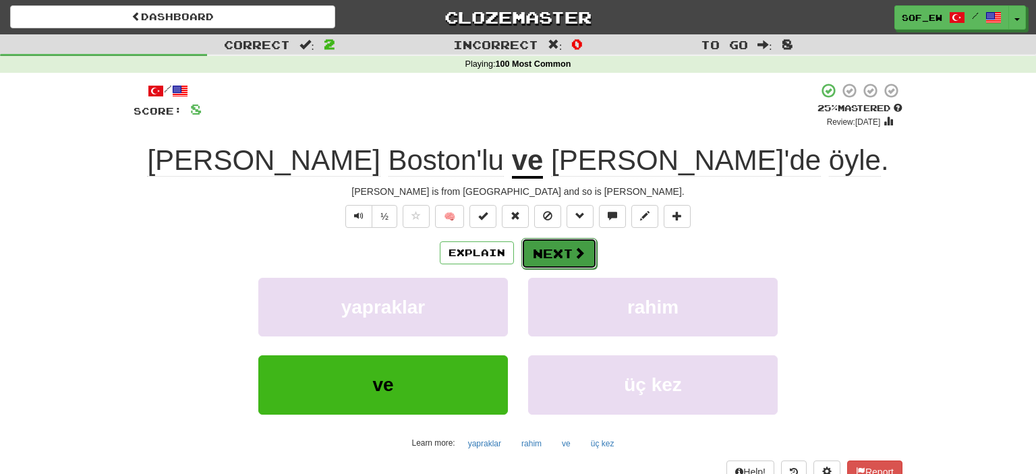
click at [562, 247] on button "Next" at bounding box center [559, 253] width 76 height 31
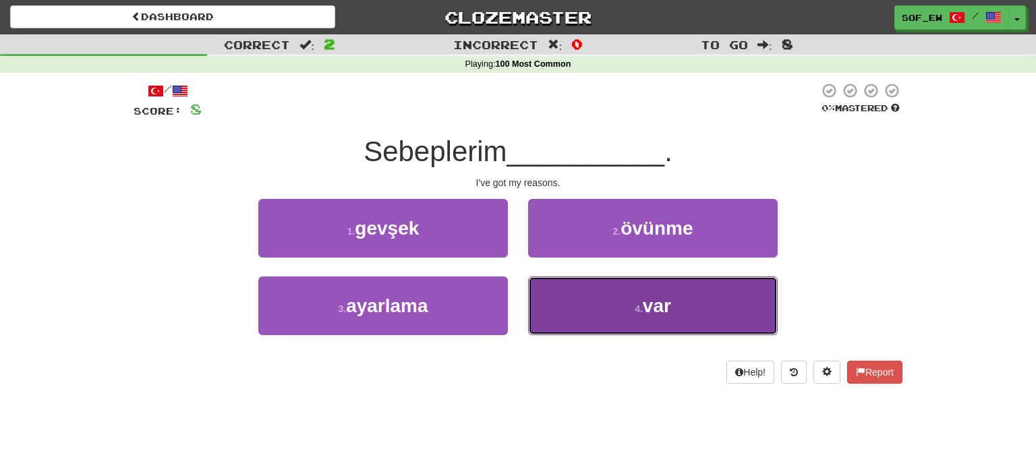
click at [595, 291] on button "4 . var" at bounding box center [652, 305] width 249 height 59
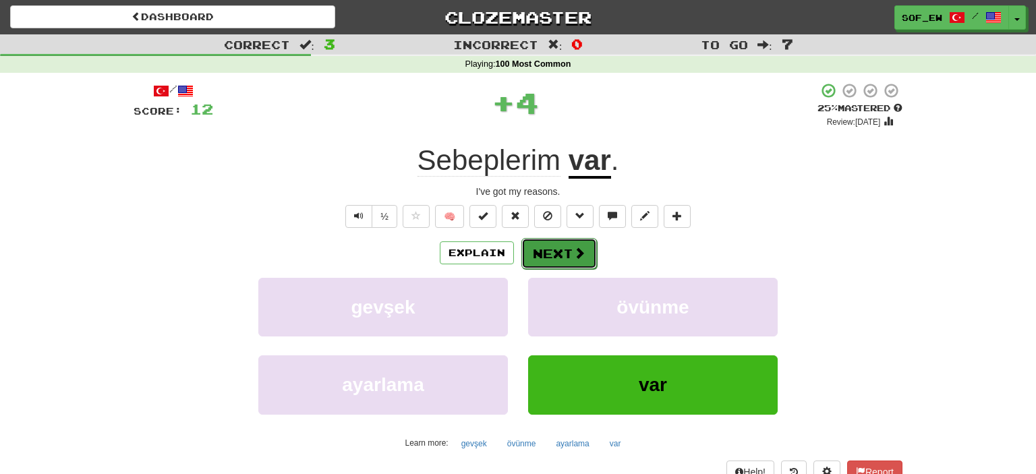
click at [577, 253] on span at bounding box center [579, 253] width 12 height 12
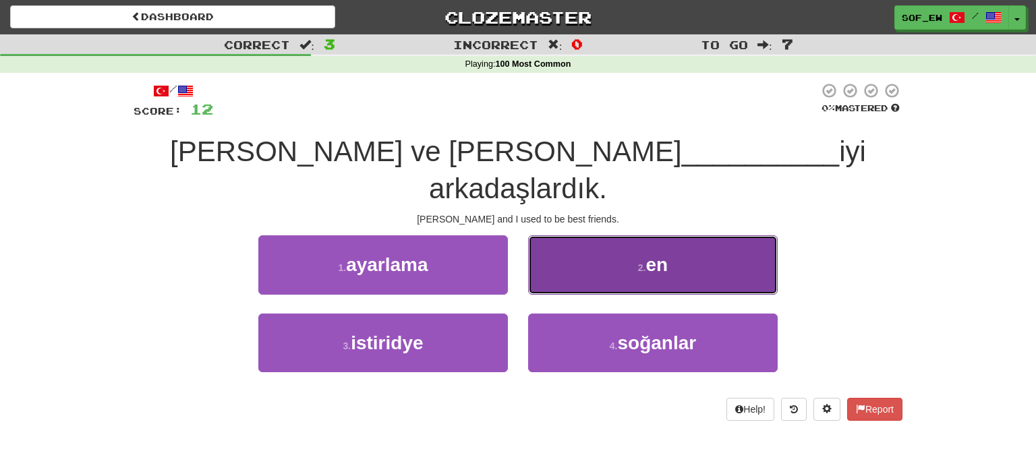
click at [569, 235] on button "2 . en" at bounding box center [652, 264] width 249 height 59
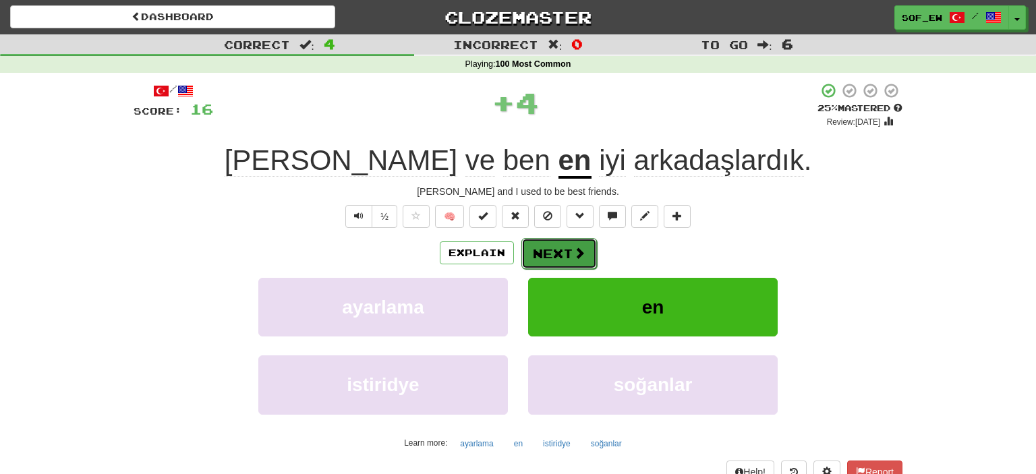
click at [549, 258] on button "Next" at bounding box center [559, 253] width 76 height 31
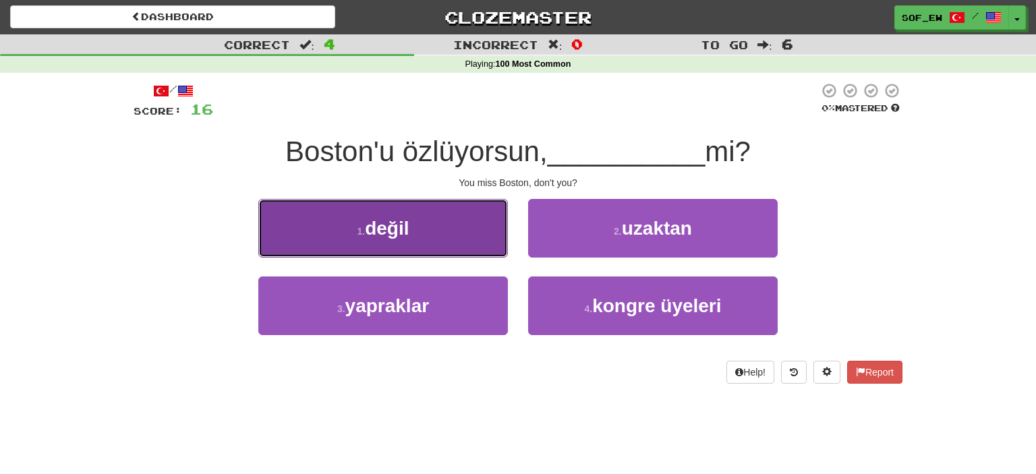
click at [469, 249] on button "1 . değil" at bounding box center [382, 228] width 249 height 59
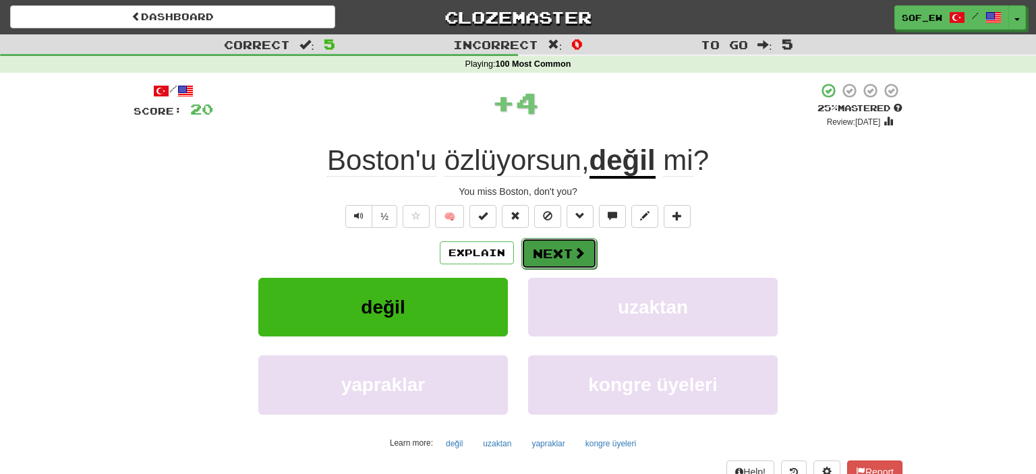
click at [573, 247] on span at bounding box center [579, 253] width 12 height 12
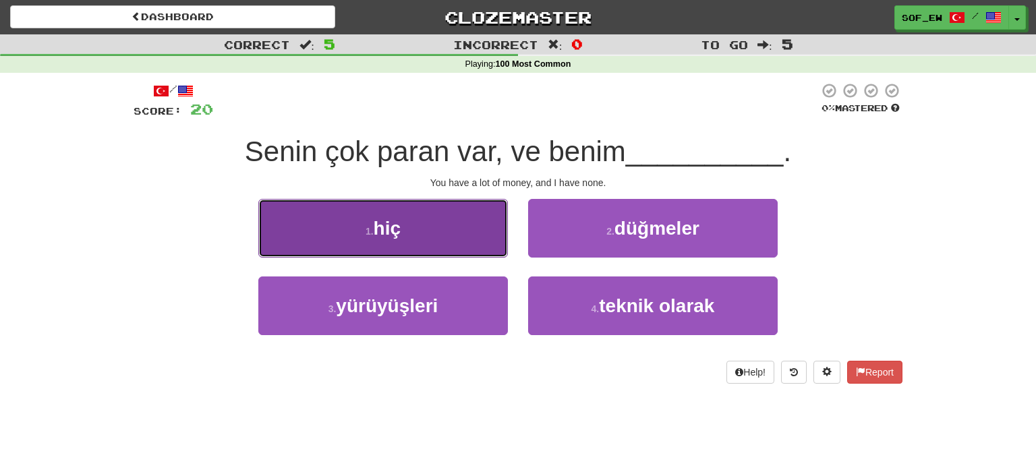
click at [449, 239] on button "1 . hiç" at bounding box center [382, 228] width 249 height 59
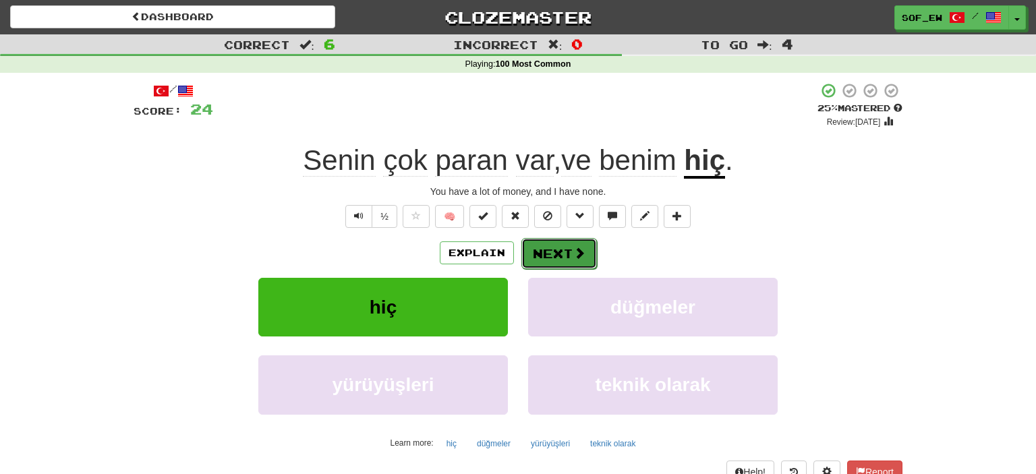
click at [550, 253] on button "Next" at bounding box center [559, 253] width 76 height 31
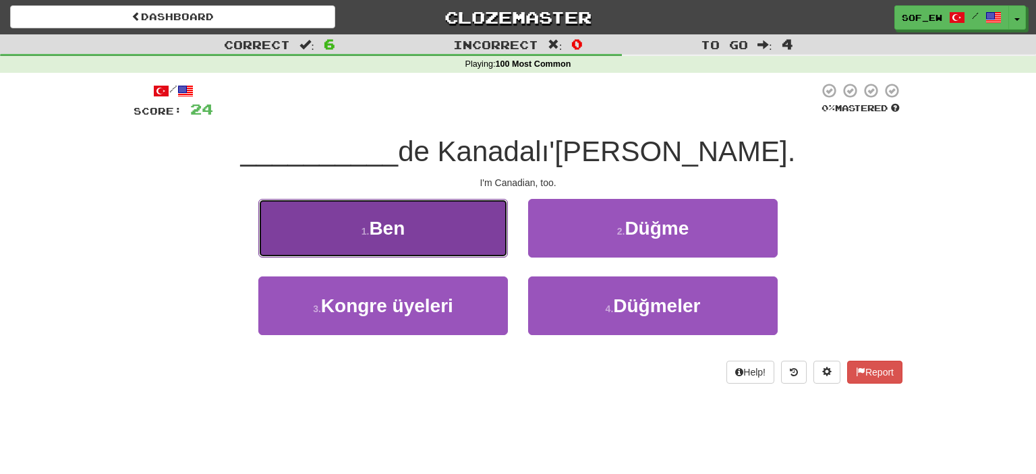
click at [446, 227] on button "1 . Ben" at bounding box center [382, 228] width 249 height 59
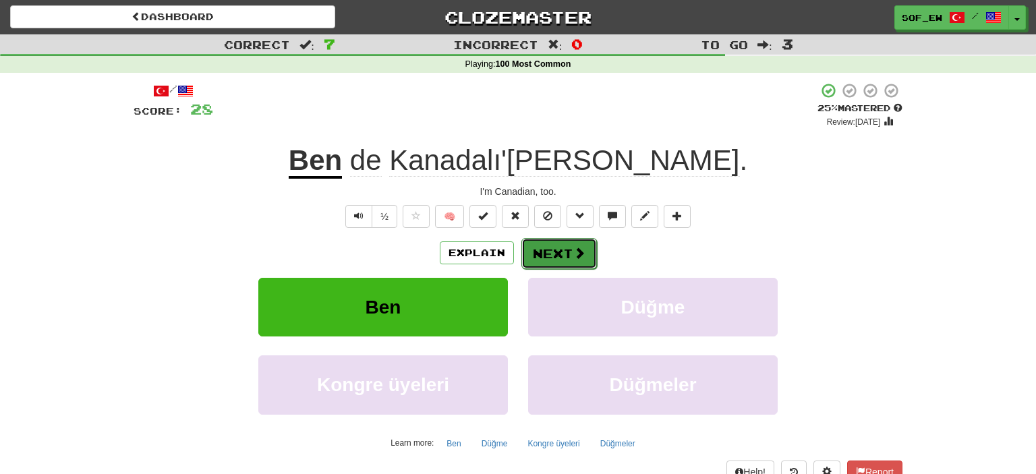
click at [573, 249] on span at bounding box center [579, 253] width 12 height 12
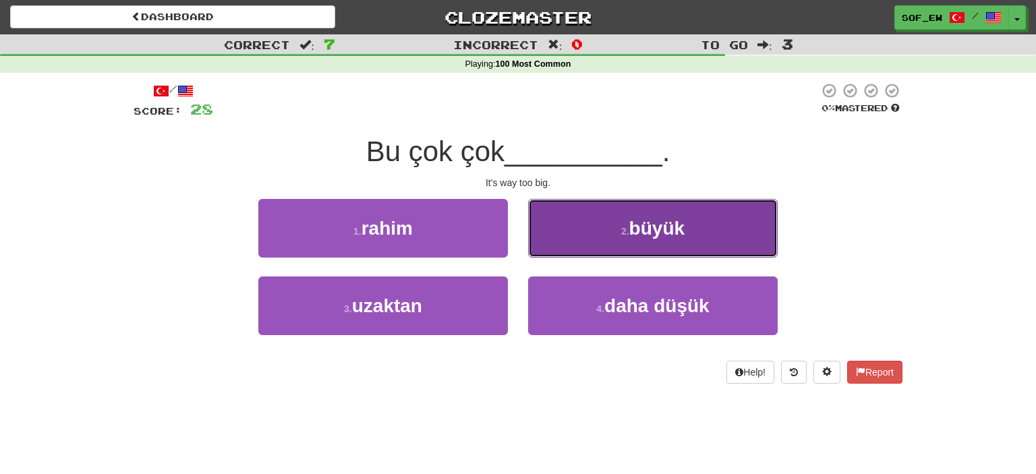
click at [635, 238] on span "büyük" at bounding box center [656, 228] width 55 height 21
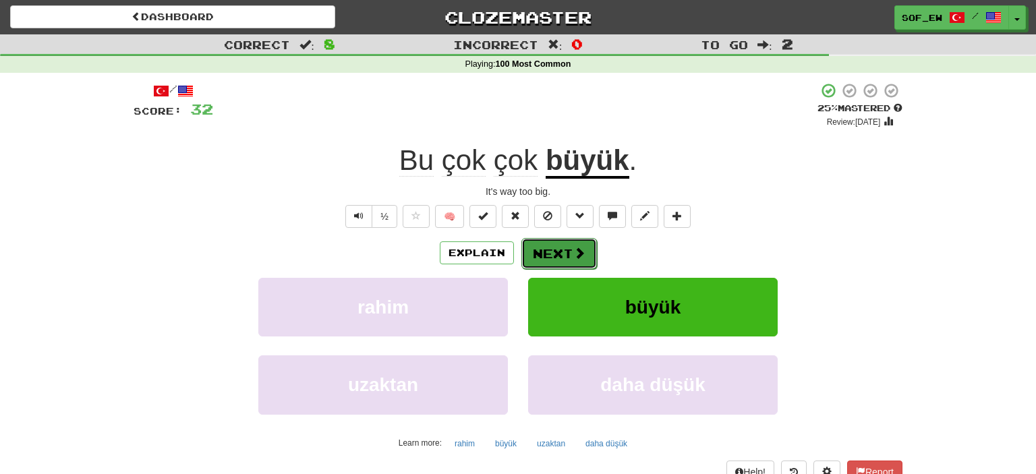
click at [549, 258] on button "Next" at bounding box center [559, 253] width 76 height 31
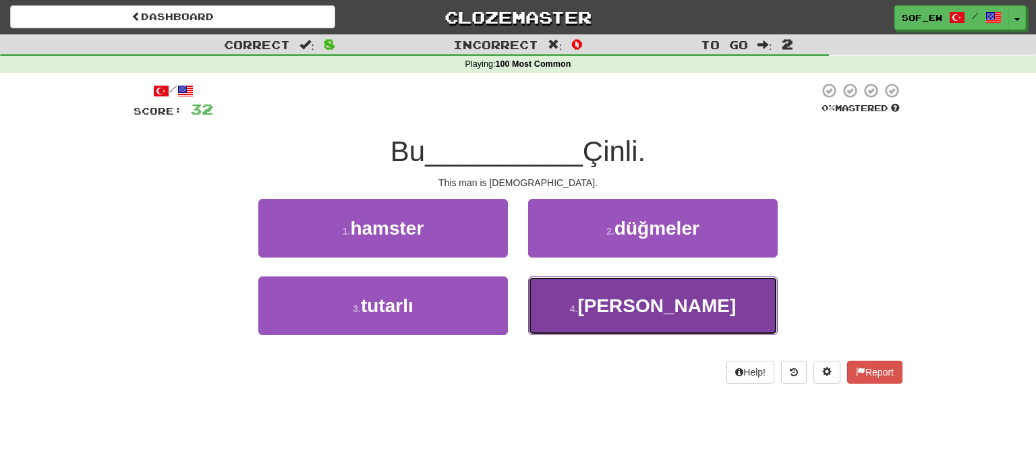
click at [611, 297] on button "4 . adam" at bounding box center [652, 305] width 249 height 59
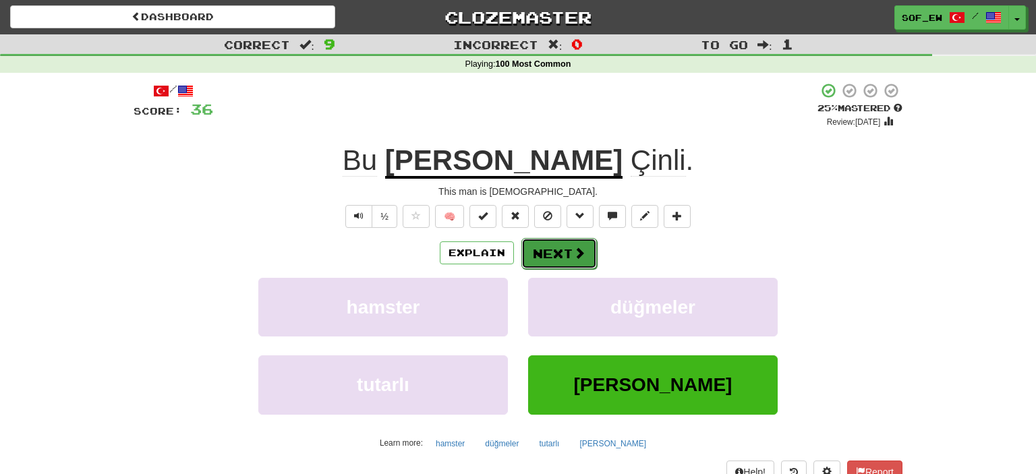
click at [581, 263] on button "Next" at bounding box center [559, 253] width 76 height 31
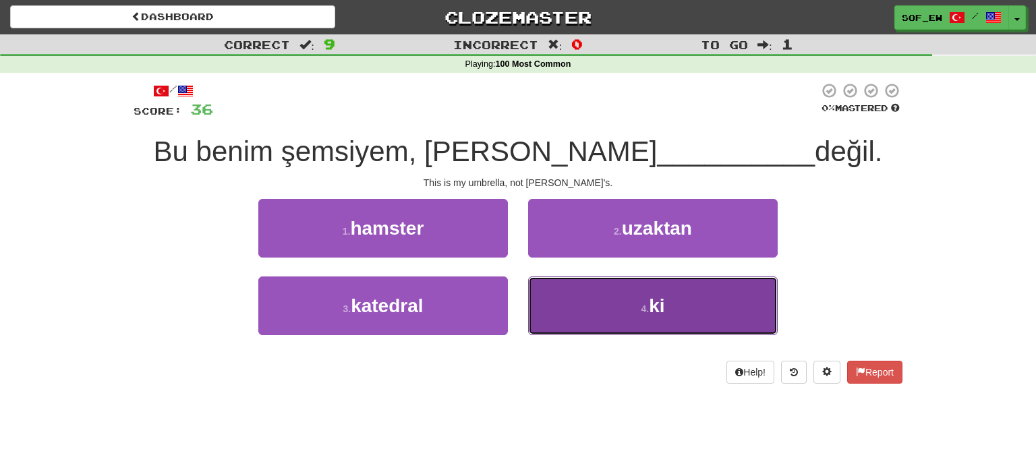
click at [641, 301] on button "4 . ki" at bounding box center [652, 305] width 249 height 59
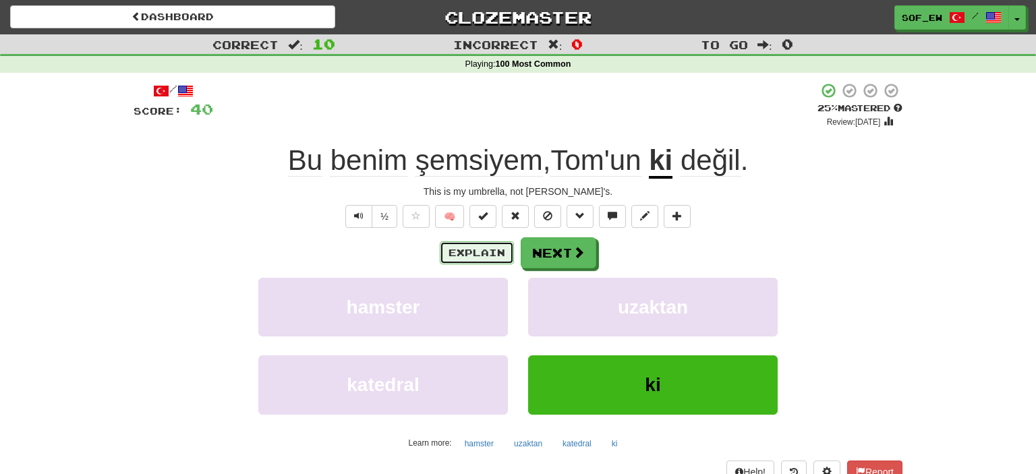
click at [493, 247] on button "Explain" at bounding box center [477, 252] width 74 height 23
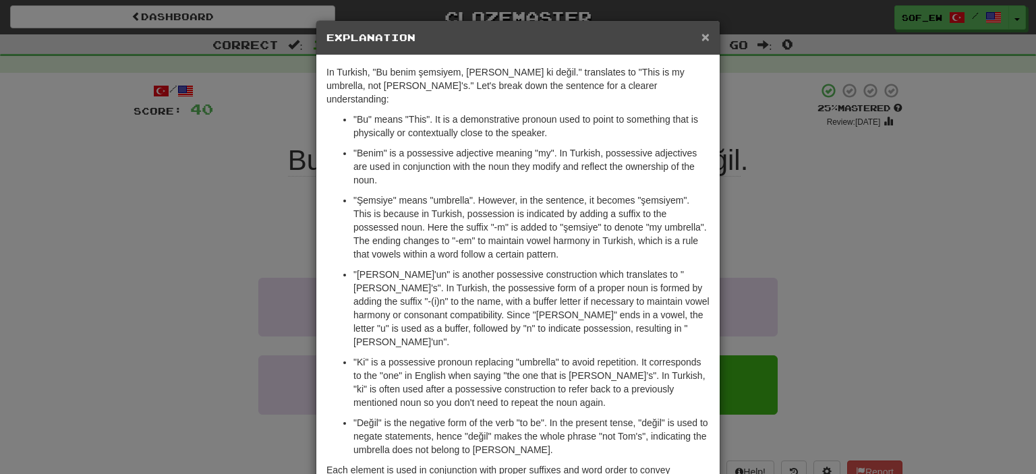
click at [707, 40] on span "×" at bounding box center [705, 37] width 8 height 16
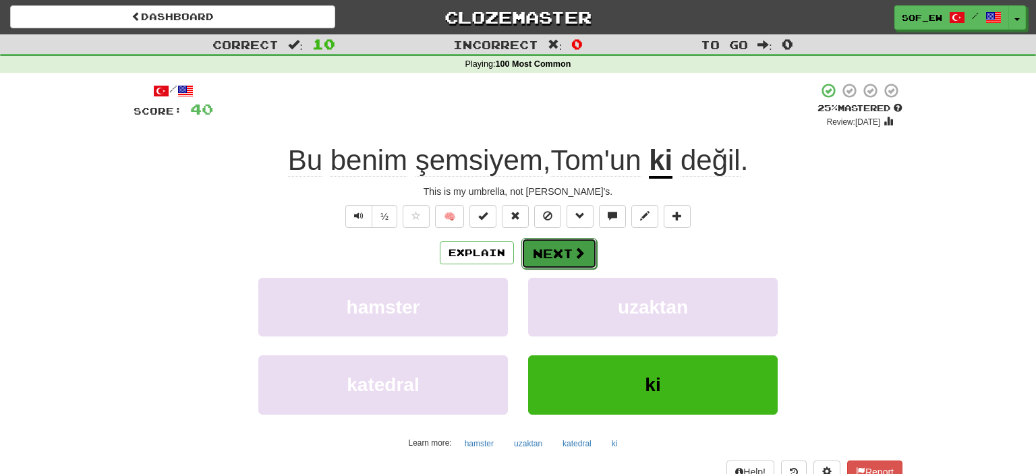
click at [586, 263] on button "Next" at bounding box center [559, 253] width 76 height 31
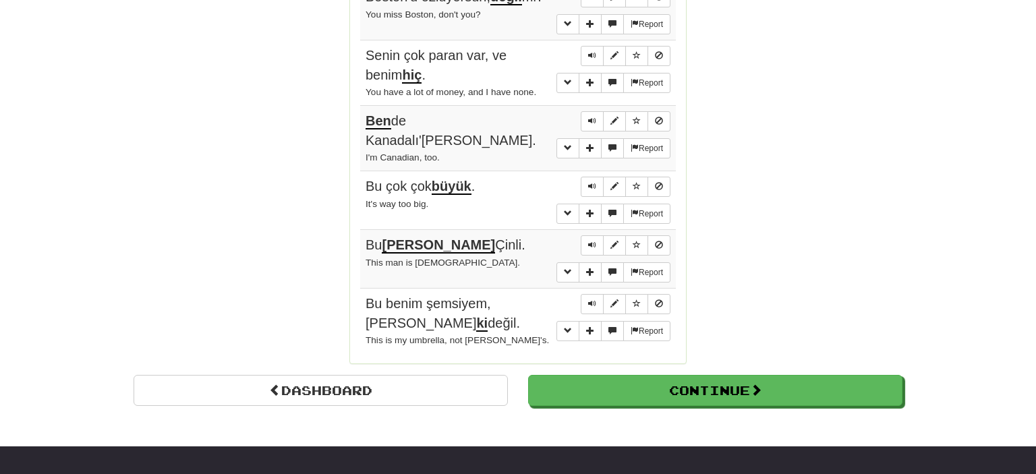
scroll to position [1178, 0]
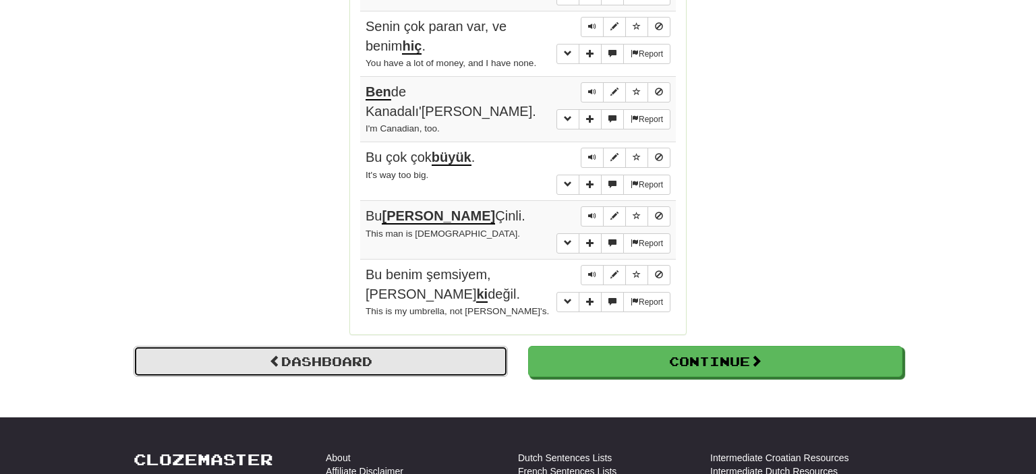
click at [489, 346] on link "Dashboard" at bounding box center [320, 361] width 374 height 31
